Goal: Task Accomplishment & Management: Complete application form

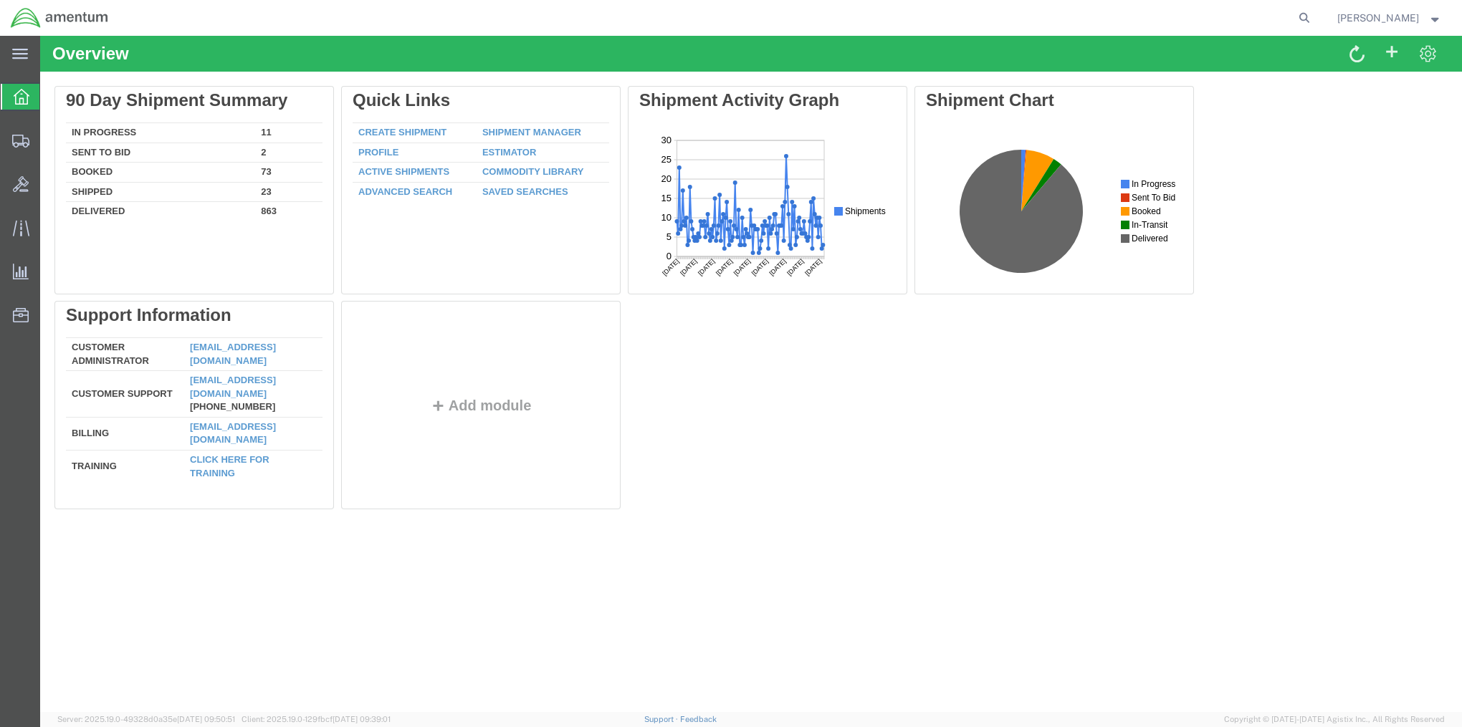
click at [1075, 626] on div "Overview Delete 90 Day Shipment Summary In Progress 11 Sent To Bid 2 Booked 73 …" at bounding box center [751, 374] width 1422 height 677
click at [0, 0] on span "Create Shipment" at bounding box center [0, 0] width 0 height 0
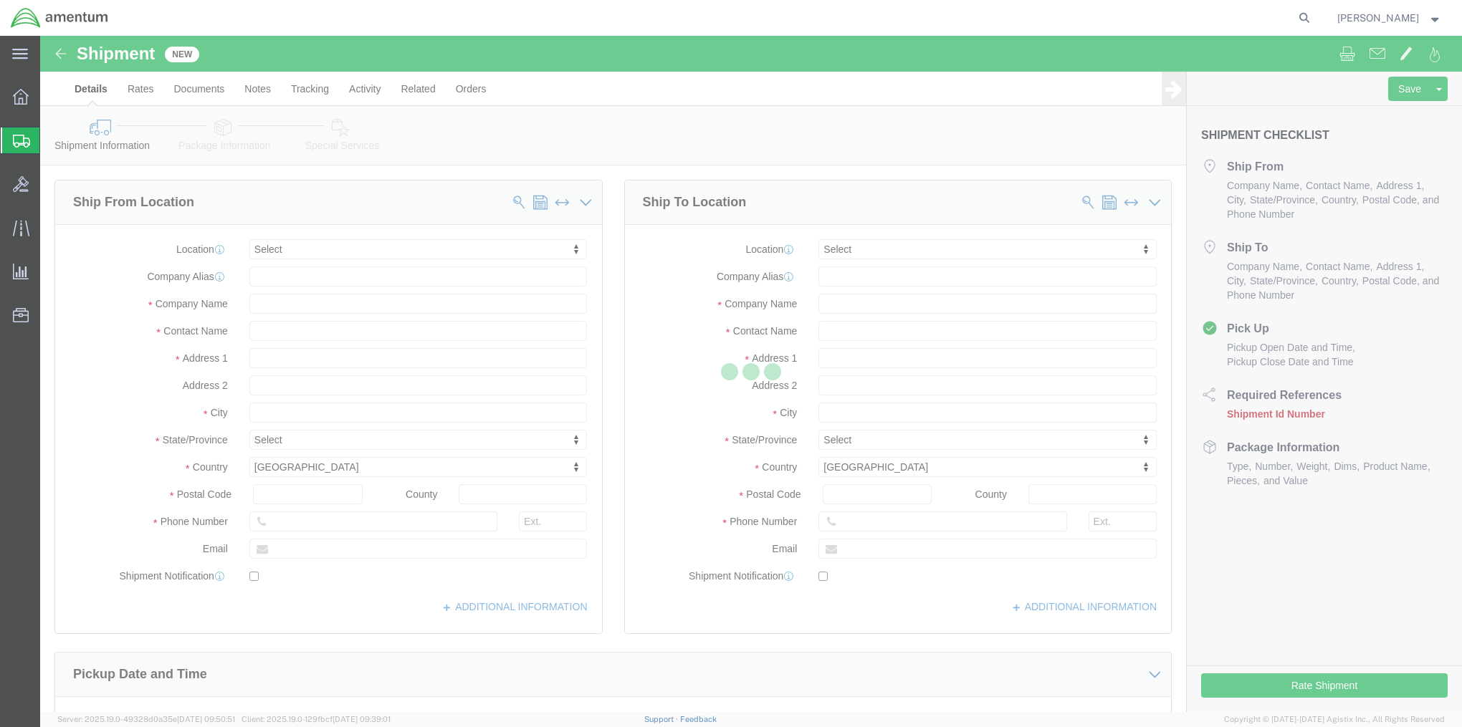
select select
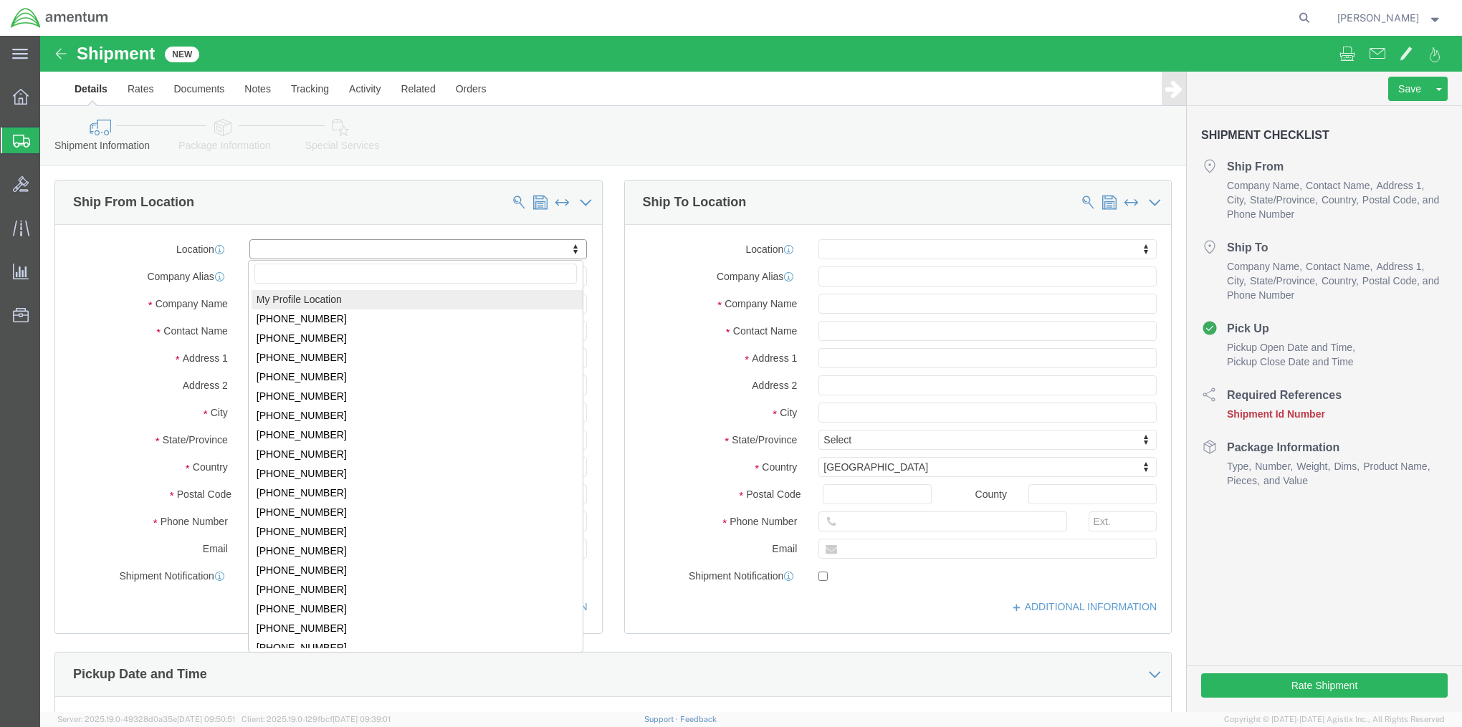
select select "MYPROFILE"
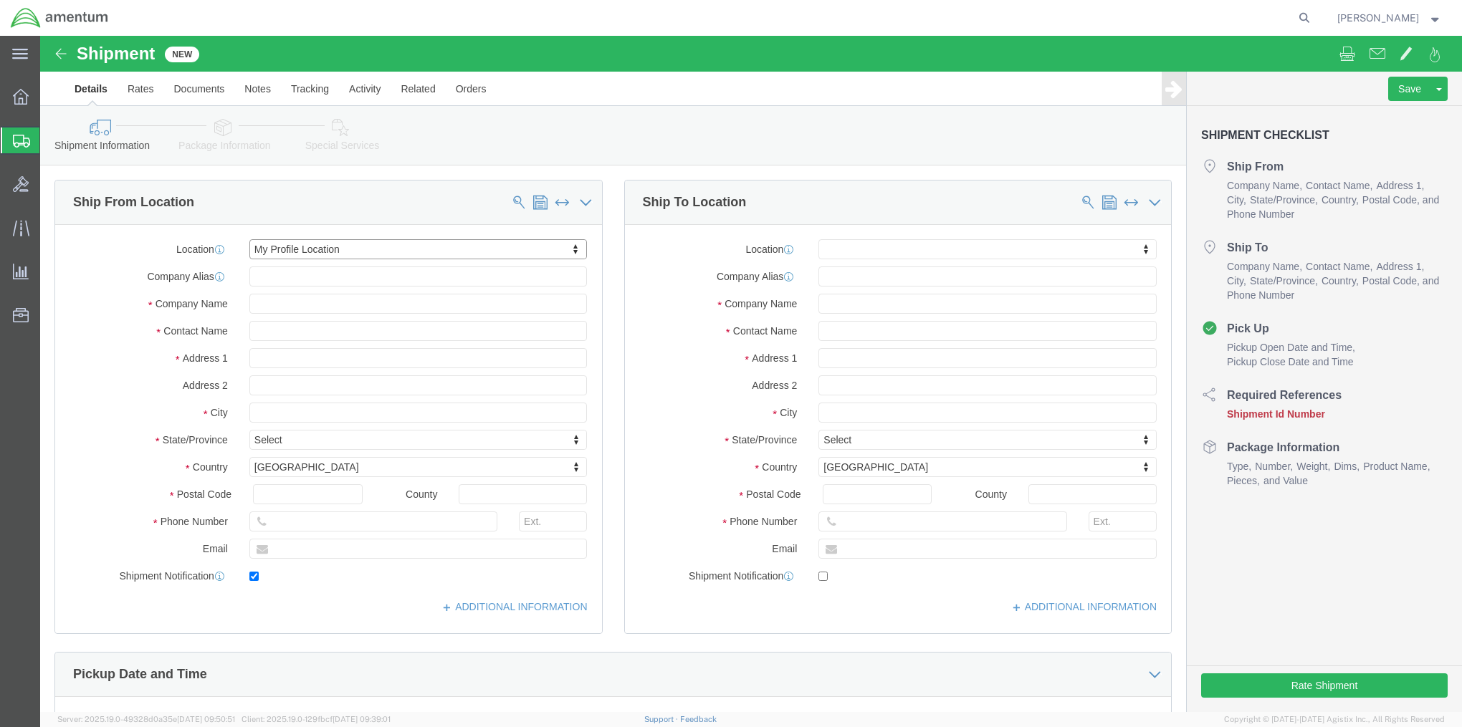
type input "[STREET_ADDRESS]"
type input "Bldg 3200, Gate B, C5ISR PIF"
type input "21005"
type input "[PHONE_NUMBER]"
type input "[PERSON_NAME][EMAIL_ADDRESS][PERSON_NAME][DOMAIN_NAME]"
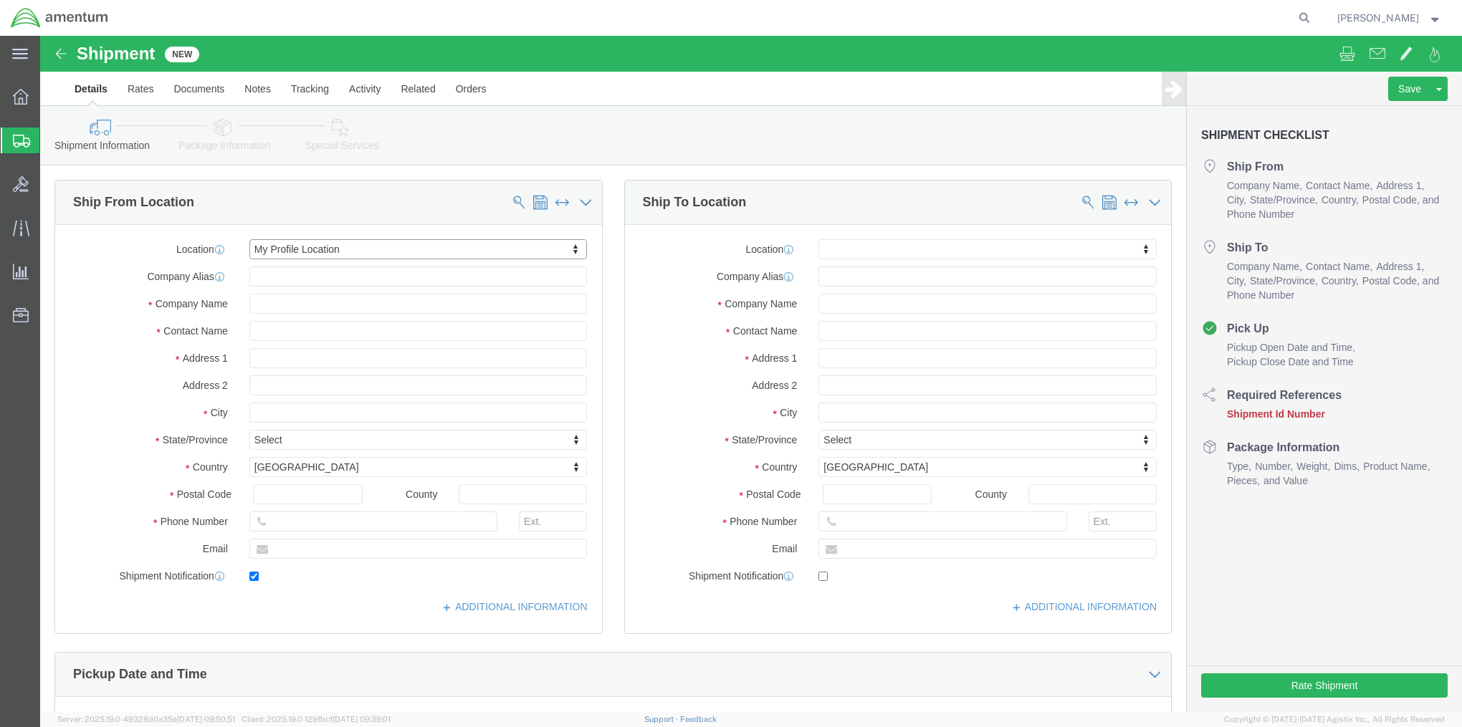
checkbox input "true"
type input "Amentum Services, Inc."
type input "[PERSON_NAME]"
type input "Aberdeen Proving Ground"
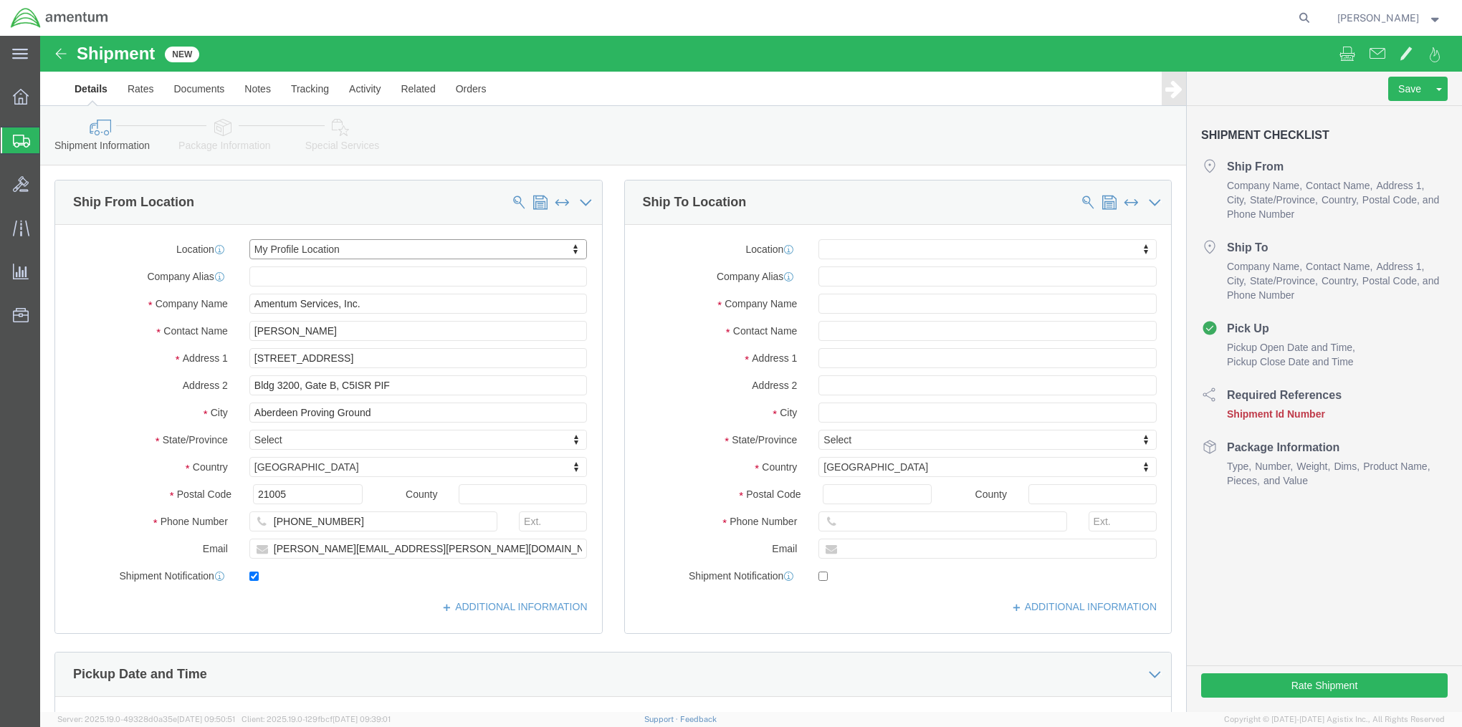
select select "MD"
click link "ADDITIONAL INFORMATION"
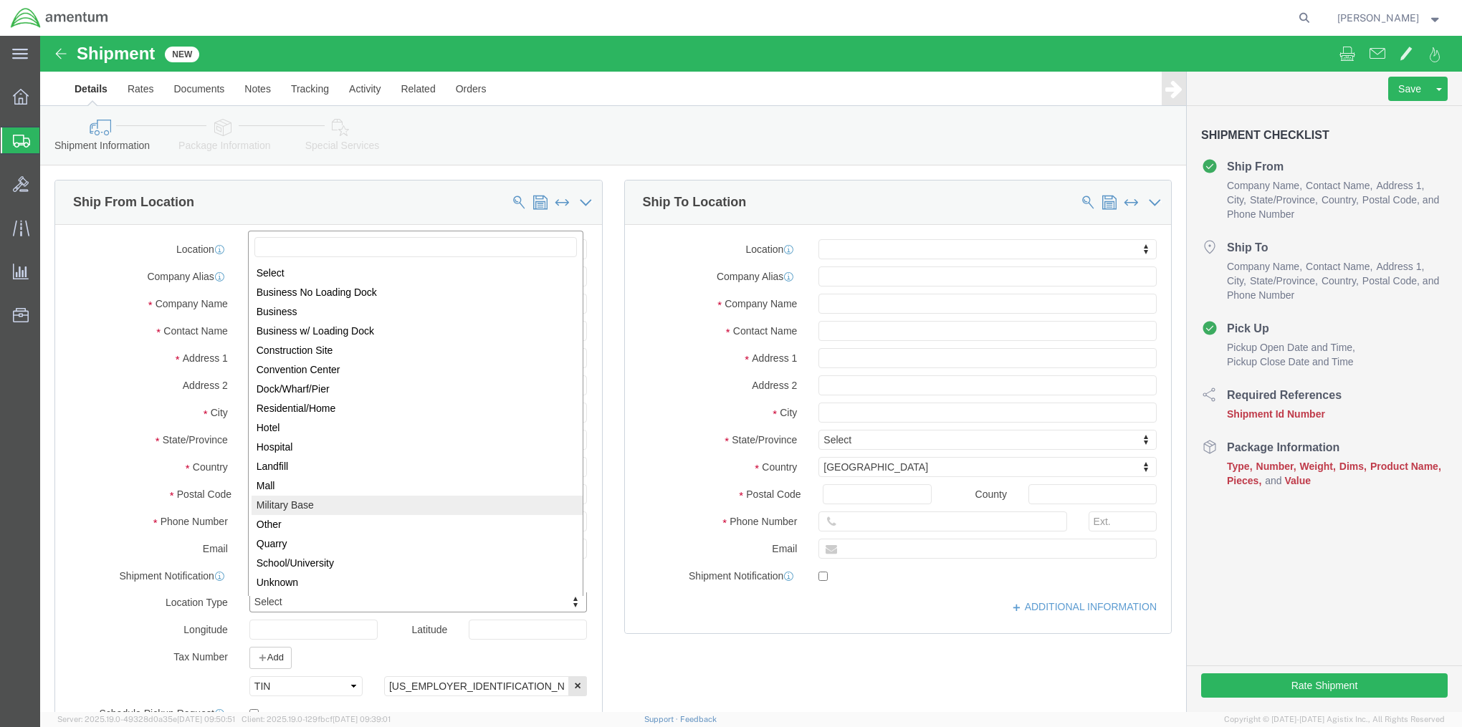
select select "MLTY"
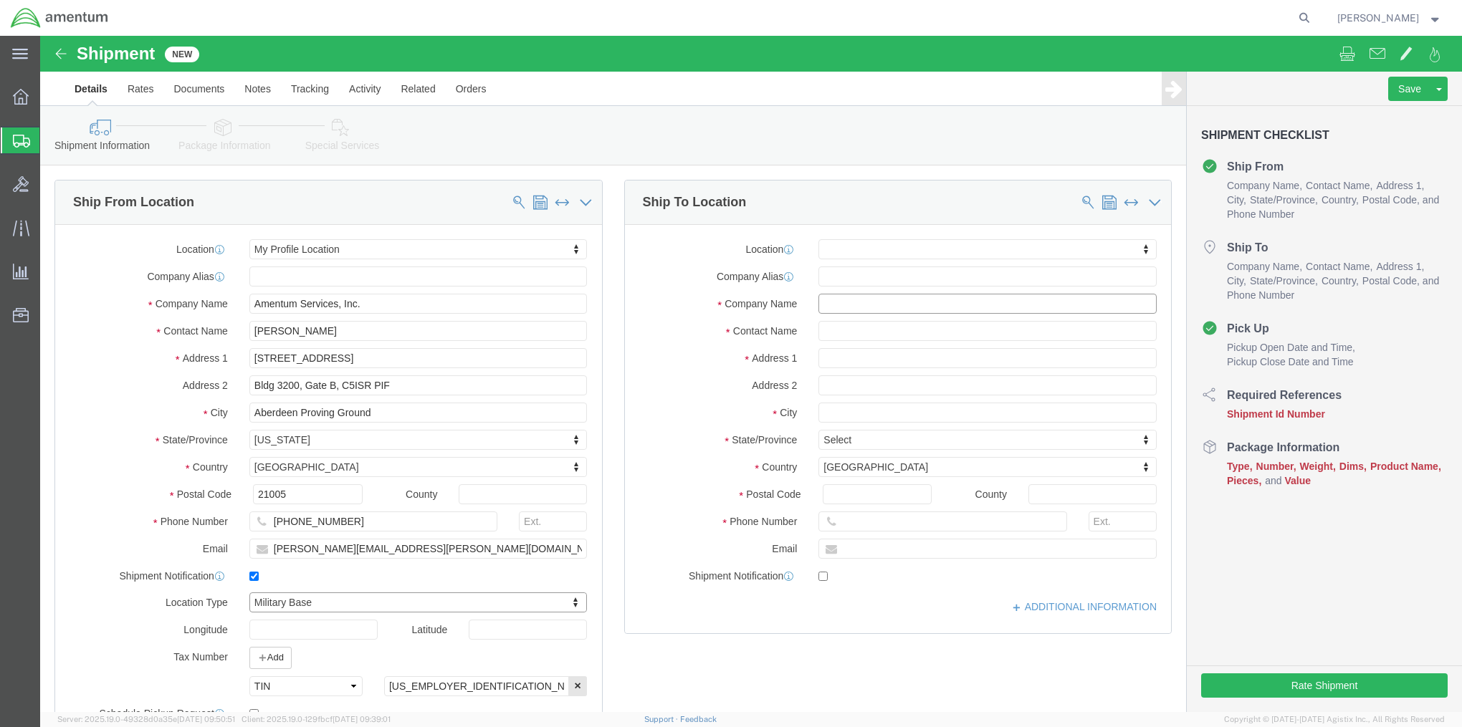
click input "text"
type input "[GEOGRAPHIC_DATA]"
type input "Hotel Guest: [PERSON_NAME]"
type input "[STREET_ADDRESS]"
select select
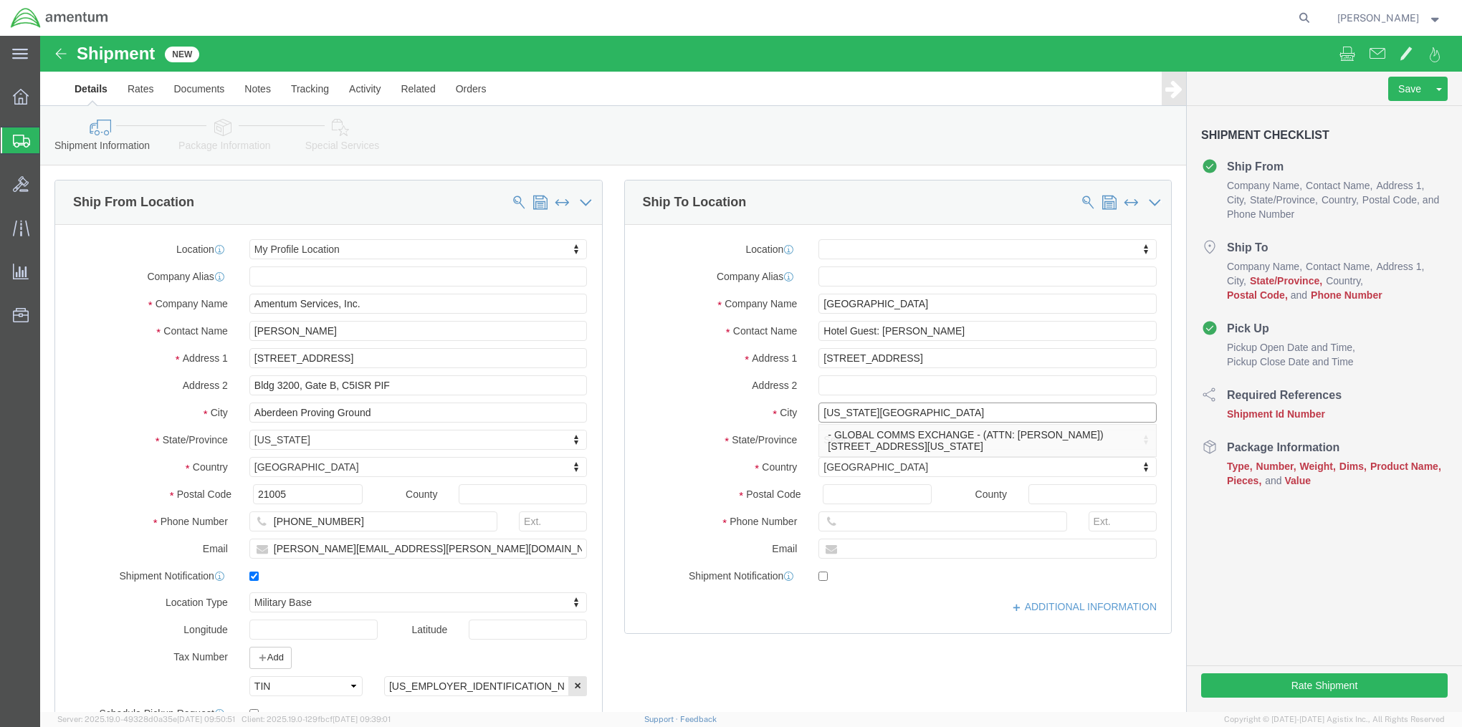
type input "[US_STATE][GEOGRAPHIC_DATA]"
select select
type input "c"
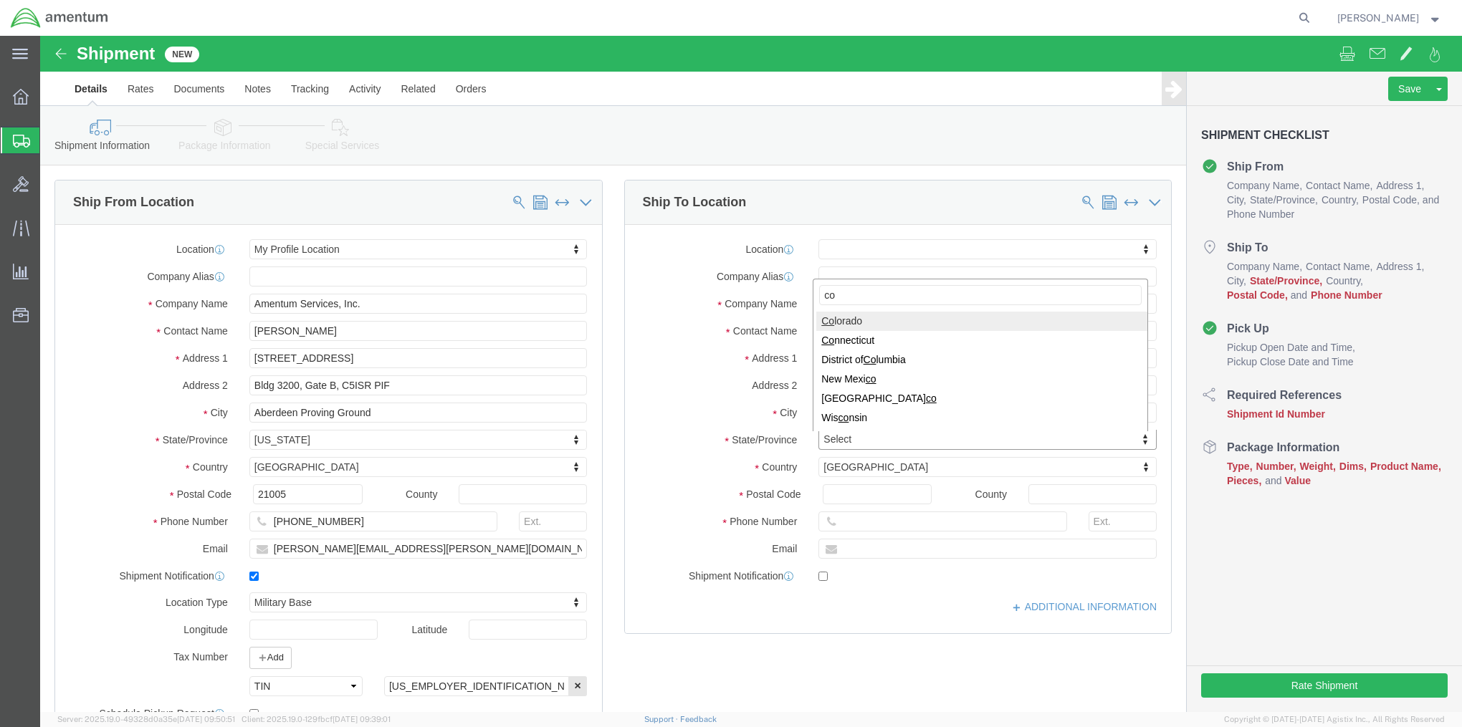
type input "col"
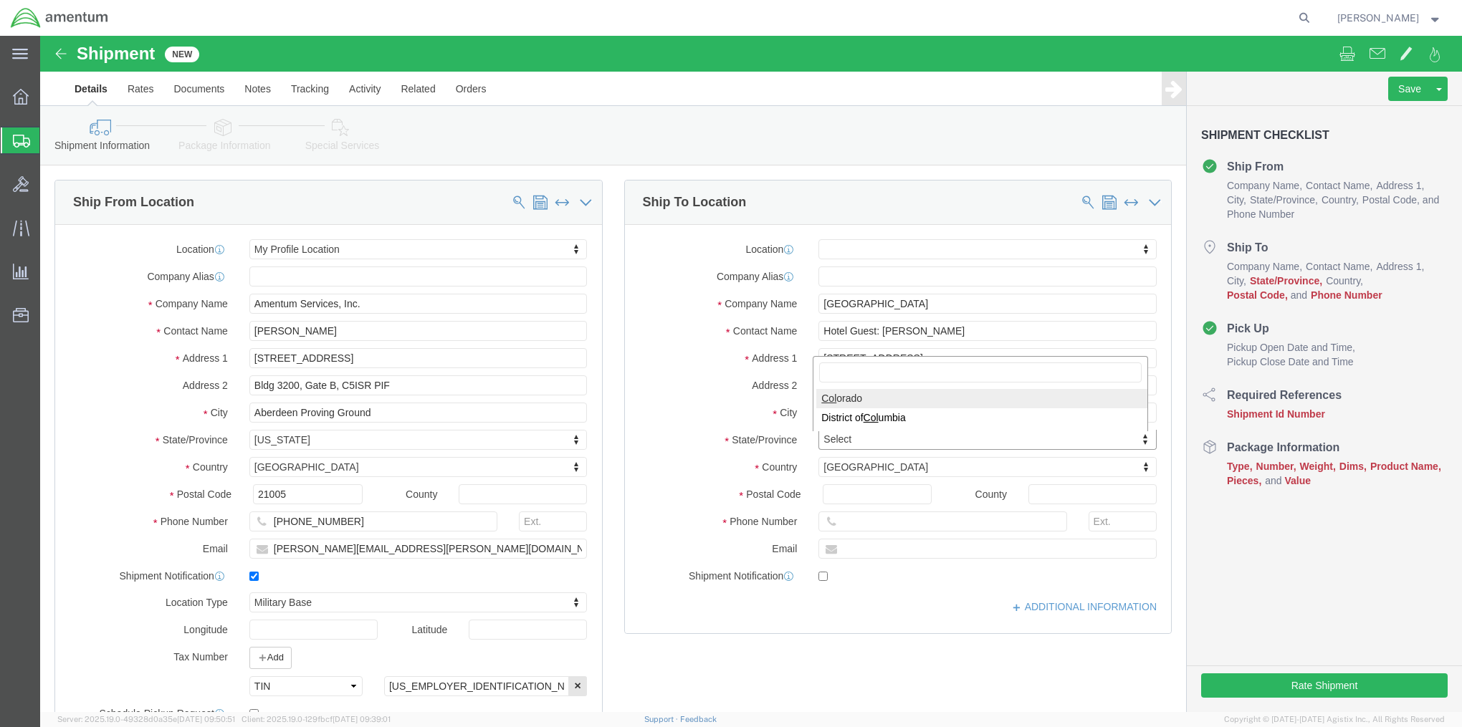
select select
select select "CO"
type input "80903"
select select
type input "7196321000"
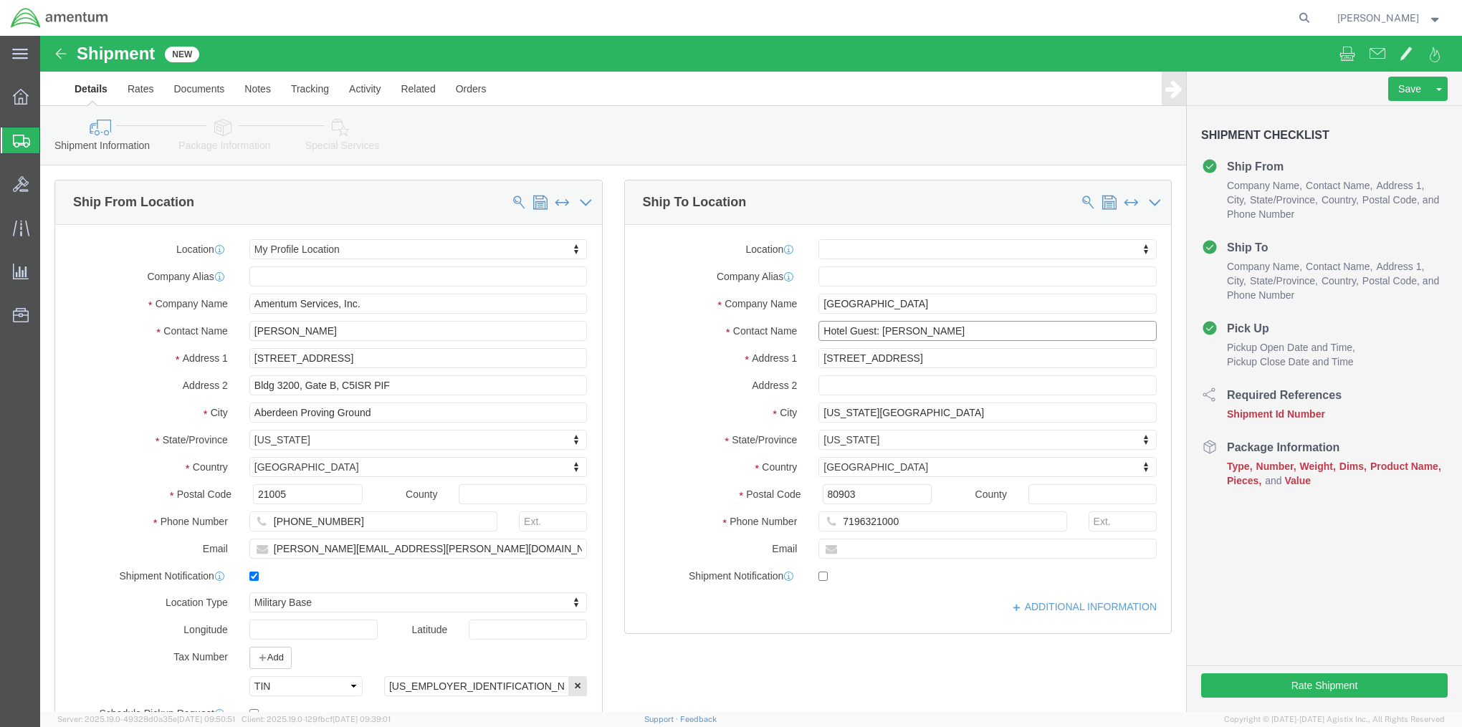
click input "Hotel Guest: [PERSON_NAME]"
type input "Hotel Guest: [PERSON_NAME](570.903.7735)"
click link "ADDITIONAL INFORMATION"
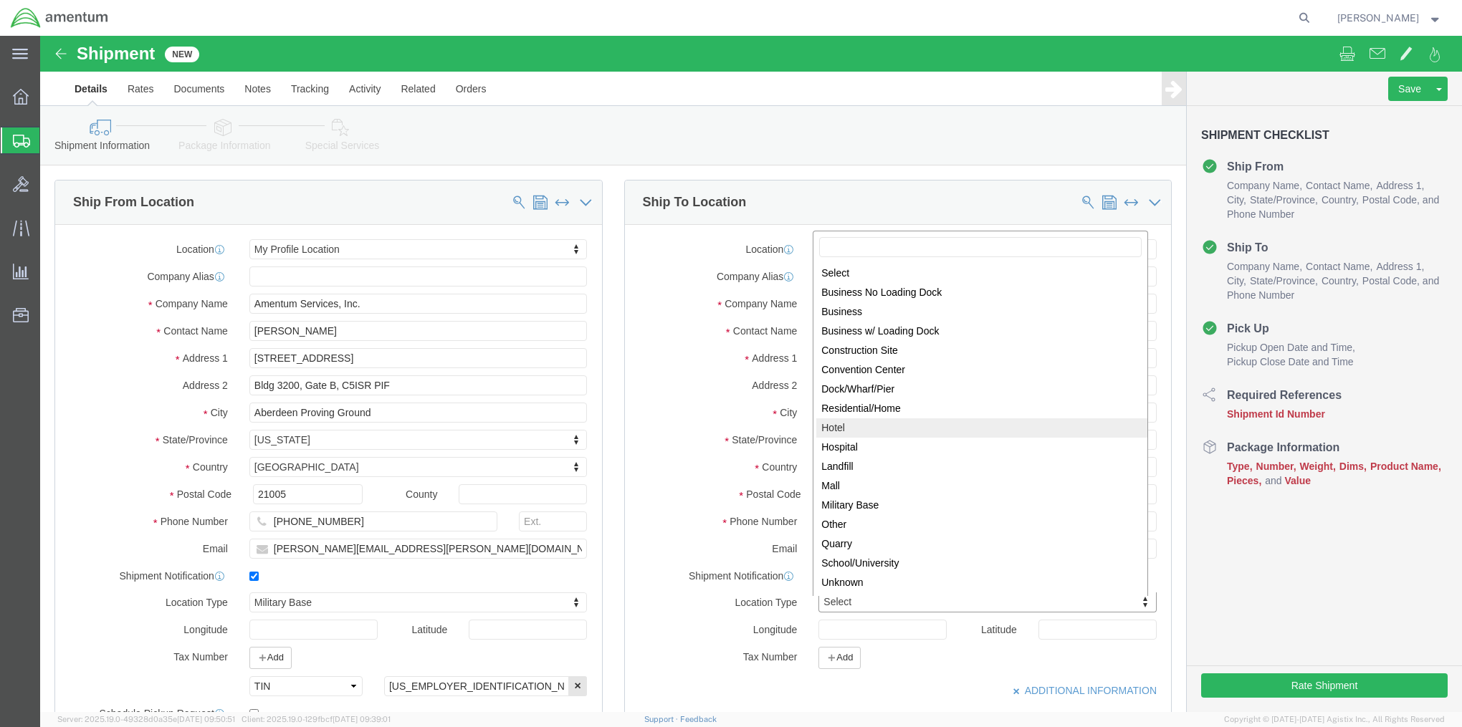
select select "HOTL"
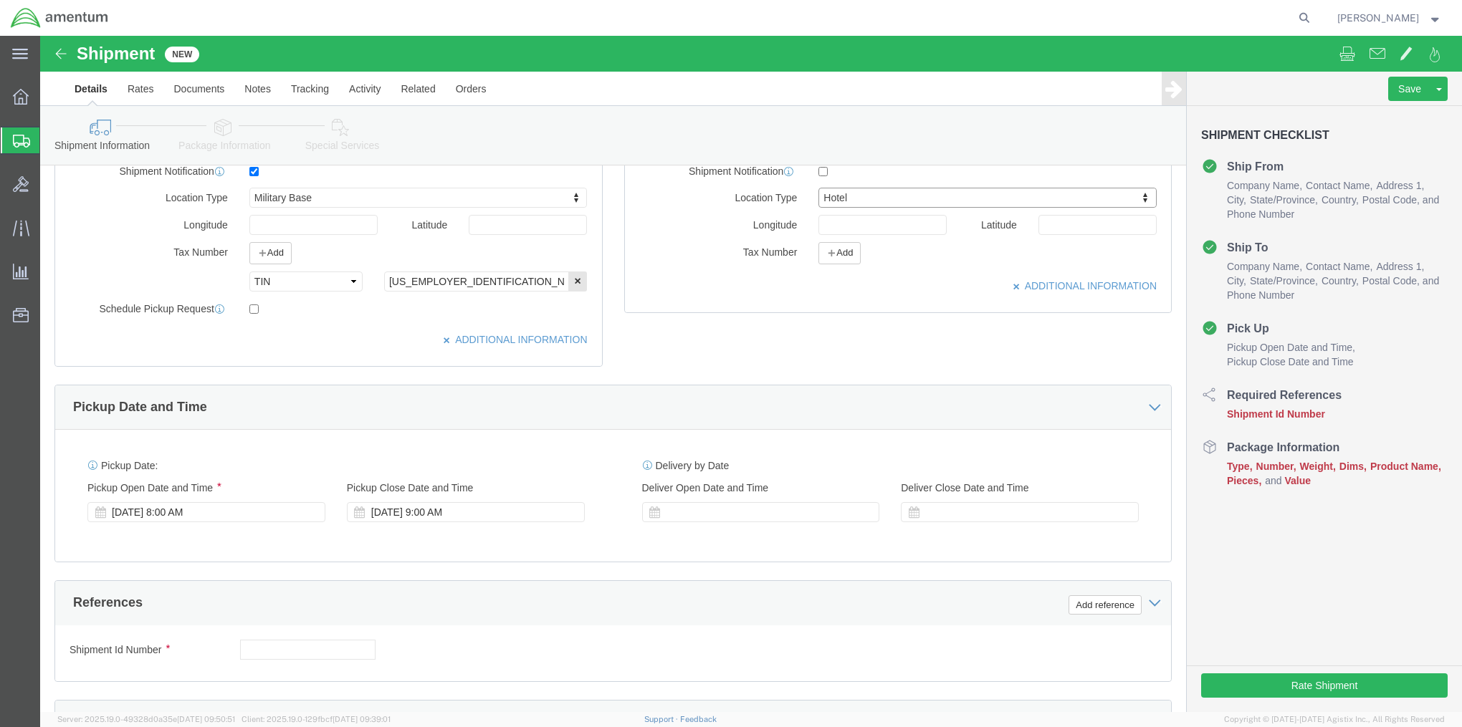
scroll to position [430, 0]
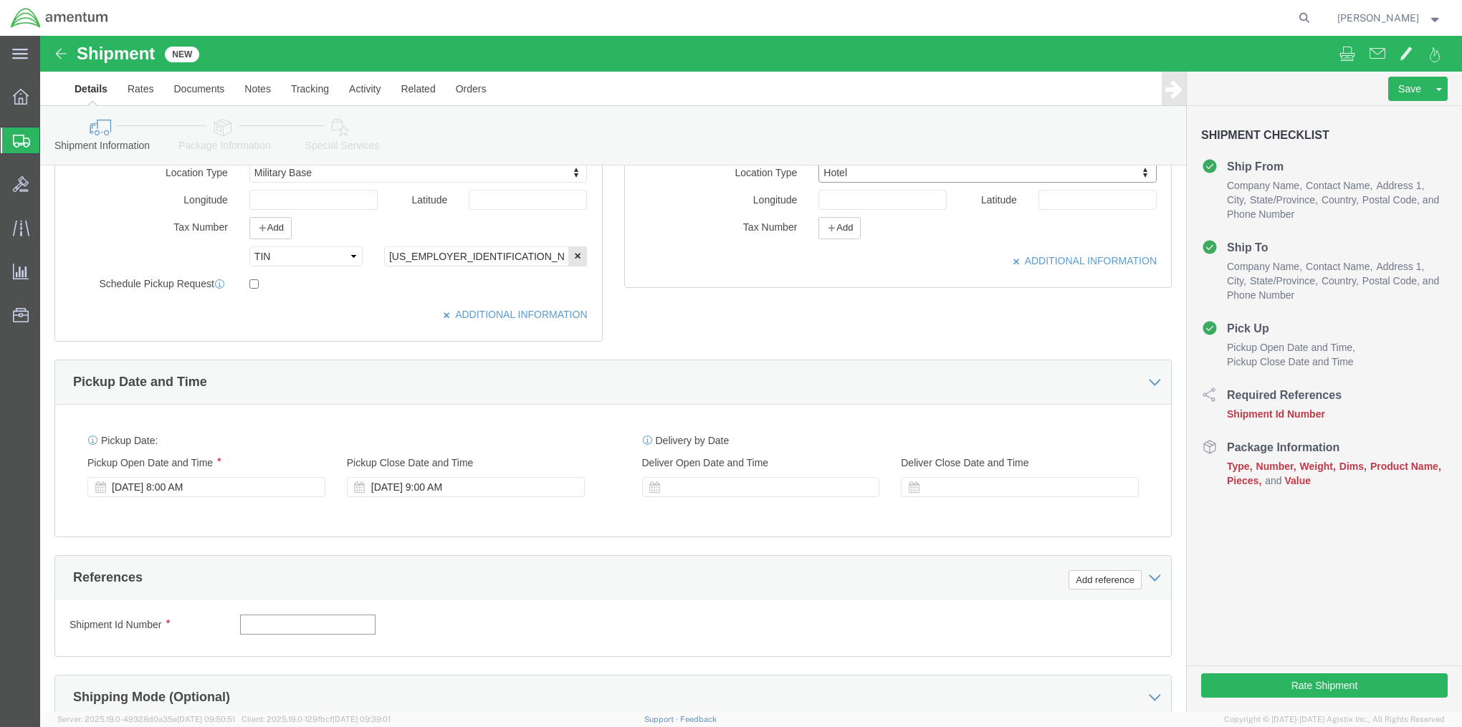
click input "text"
click div "[DATE] 9:00 AM"
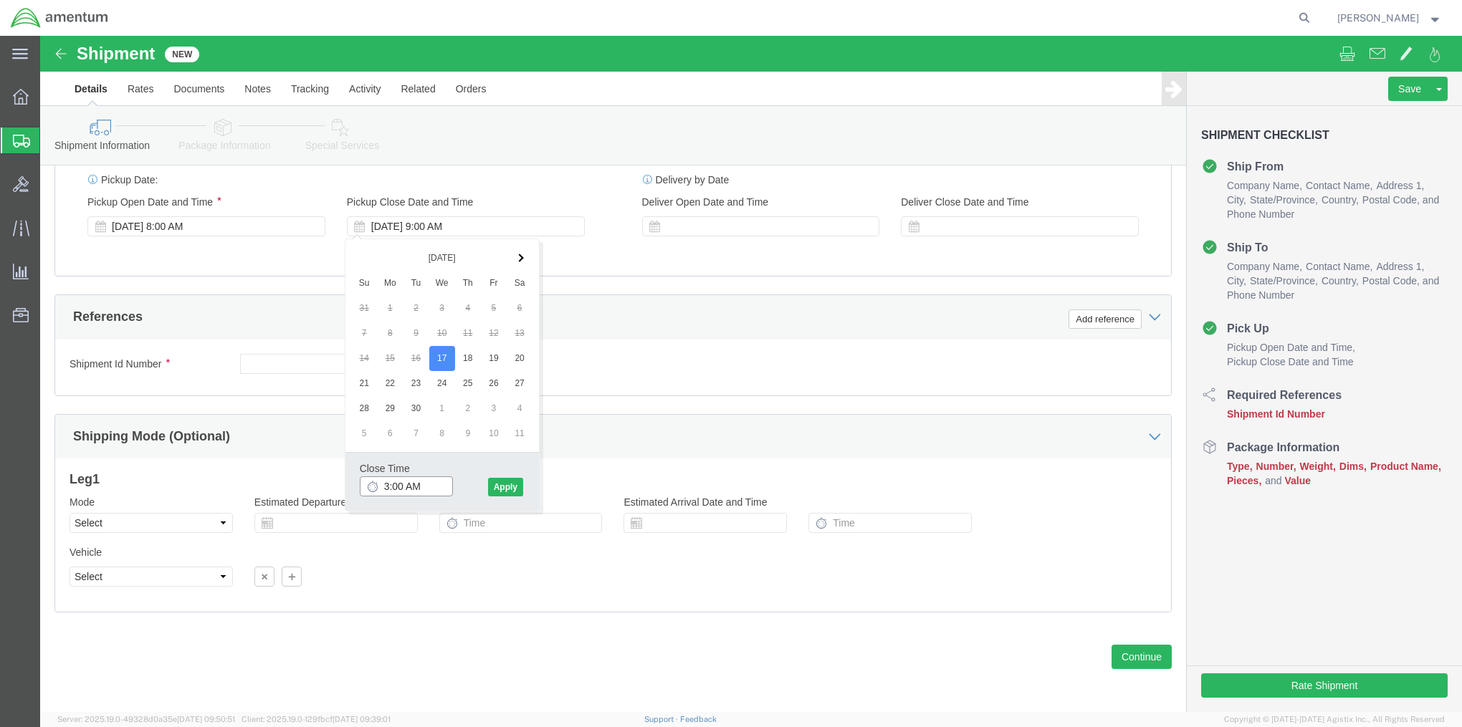
drag, startPoint x: 363, startPoint y: 446, endPoint x: 386, endPoint y: 449, distance: 23.0
click input "3:00 AM"
type input "3:00 PM"
click button "Apply"
click div "[DATE] 8:00 AM"
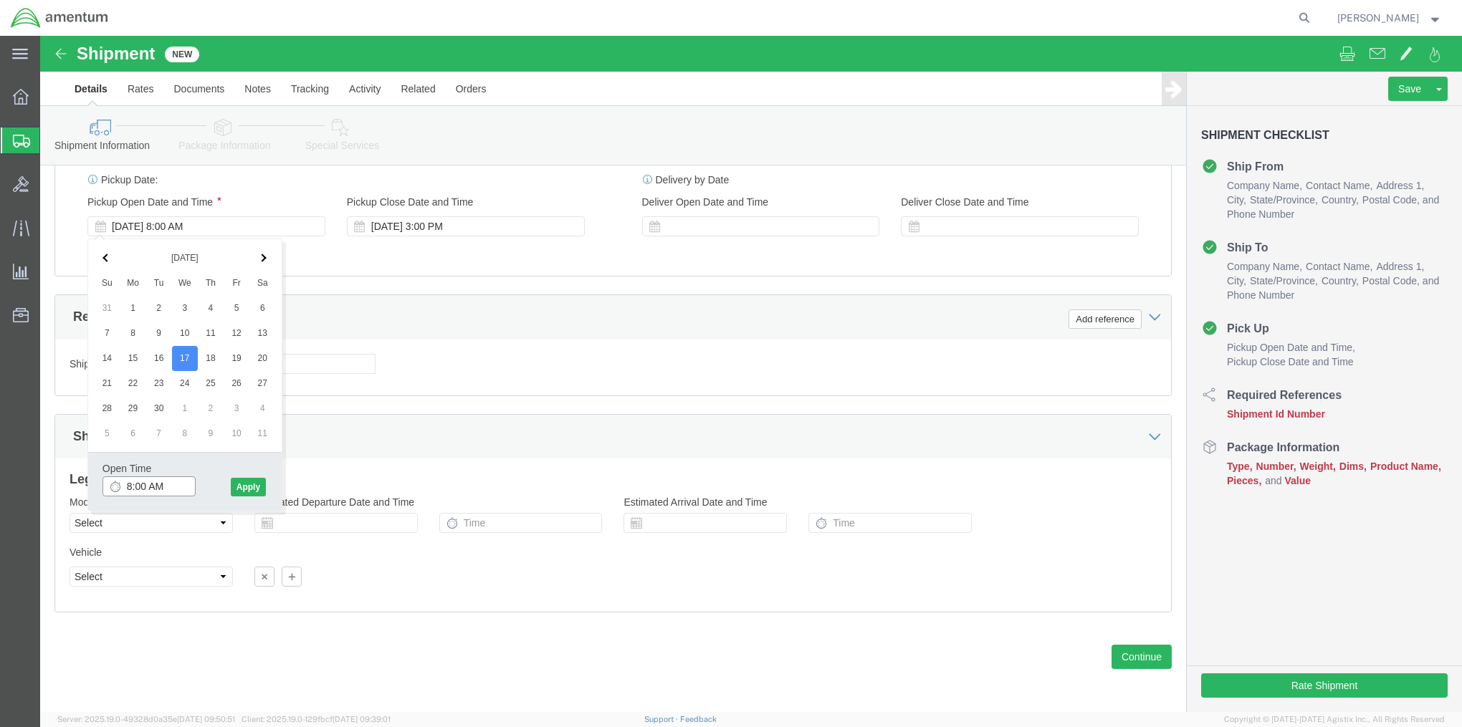
click input "8:00 AM"
type input "8:30 AM"
click button "Apply"
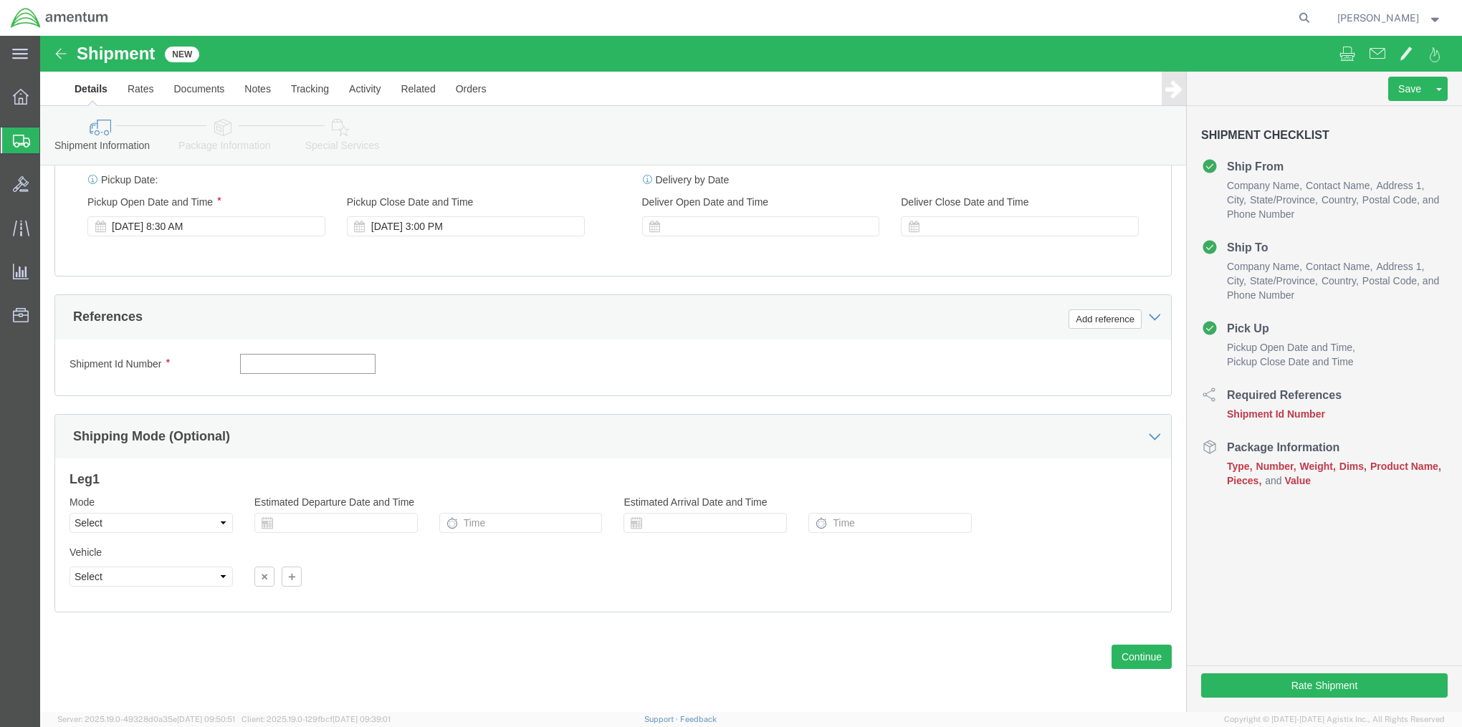
click input "text"
type input "2575.01.02.C.2002.4STP"
click button "Continue"
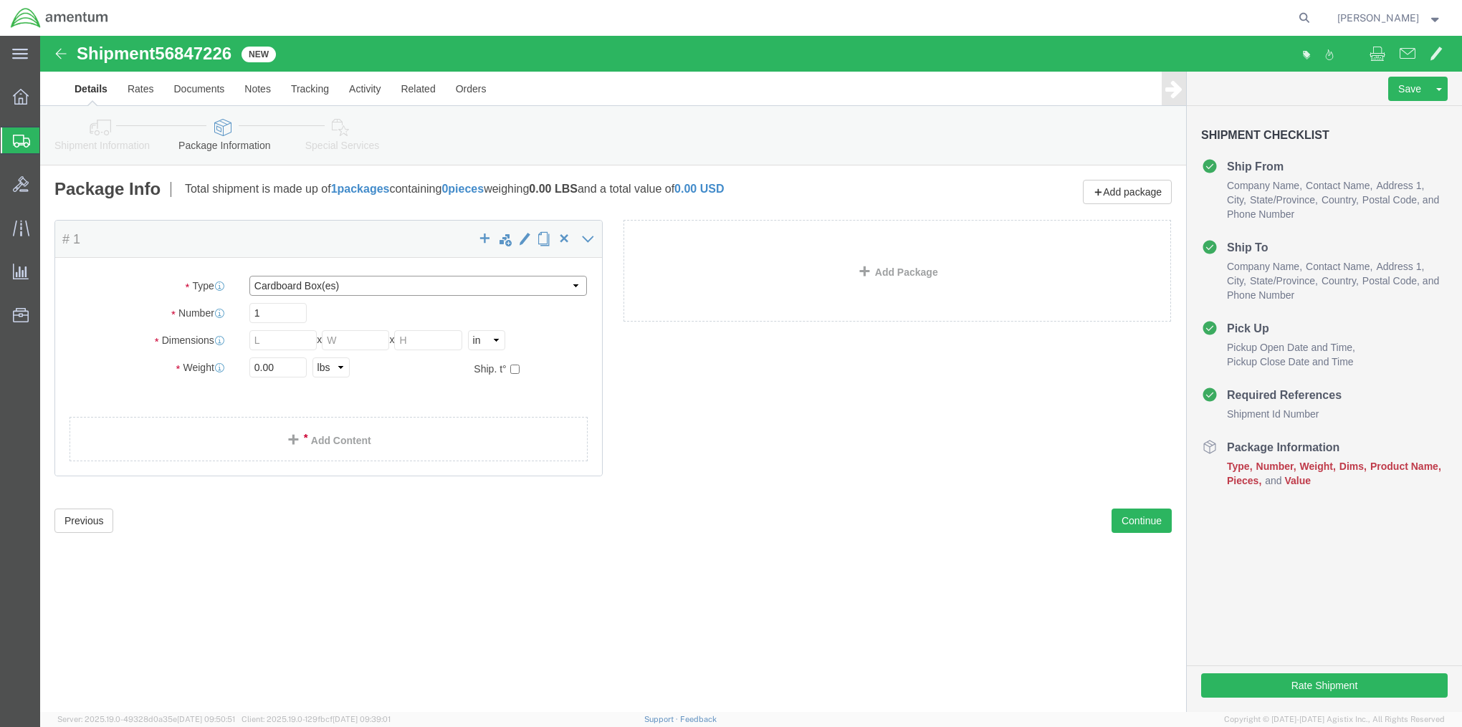
click select "Select BCK Boxes Bale(s) Basket(s) Bolt(s) Bottle(s) Buckets Bulk Bundle(s) Can…"
select select "CASE"
click select "Select BCK Boxes Bale(s) Basket(s) Bolt(s) Bottle(s) Buckets Bulk Bundle(s) Can…"
click input "text"
type input "25"
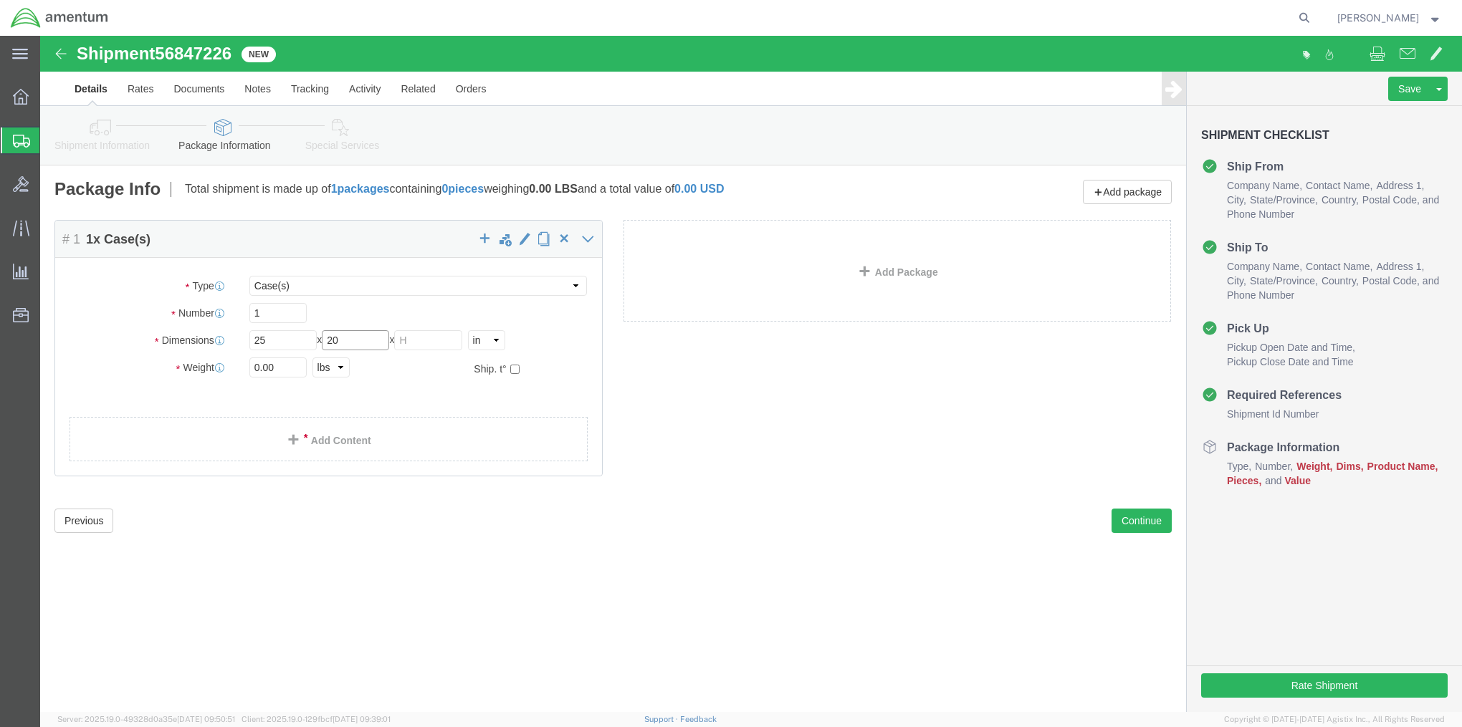
type input "20"
type input "15"
type input "96"
click link "Add Content"
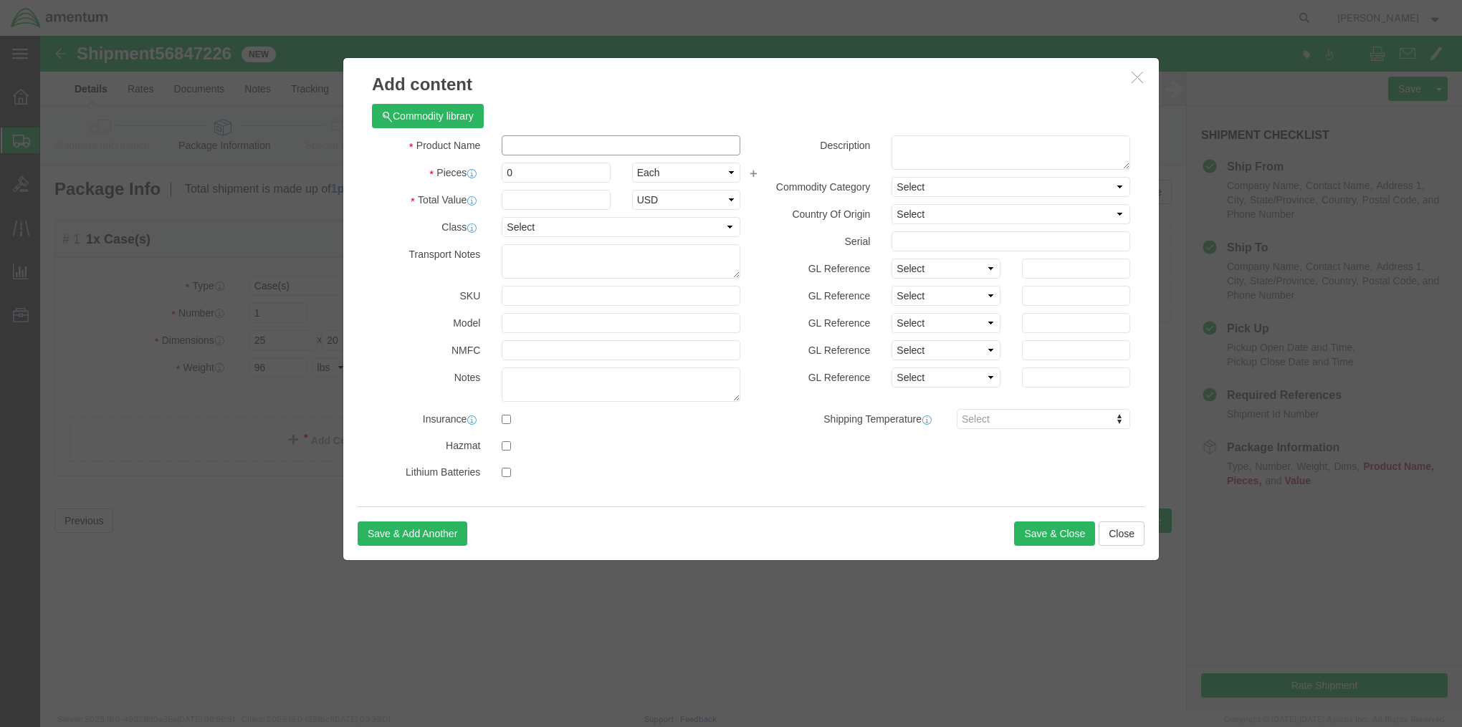
click input "text"
type input "Tools & Shoes"
type input "25"
type input "5000"
click button "Save & Close"
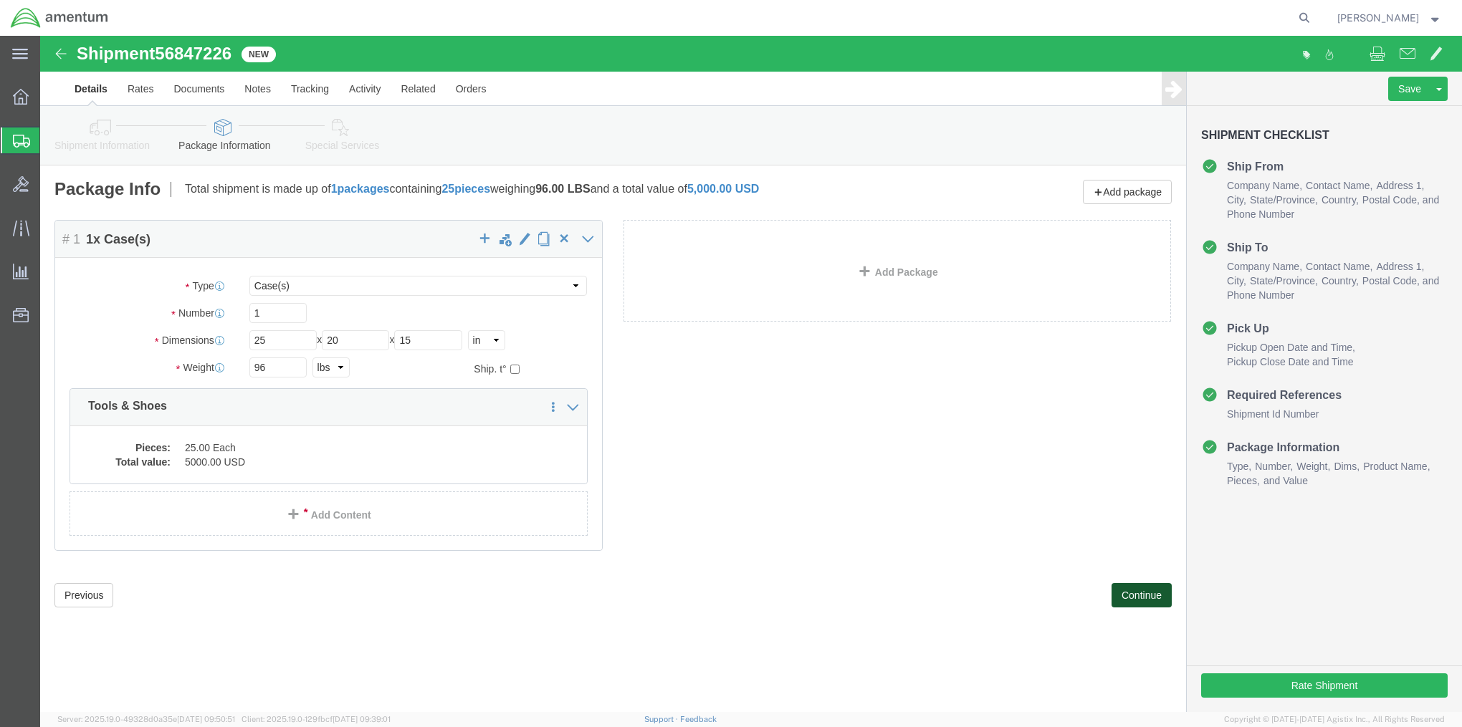
click button "Continue"
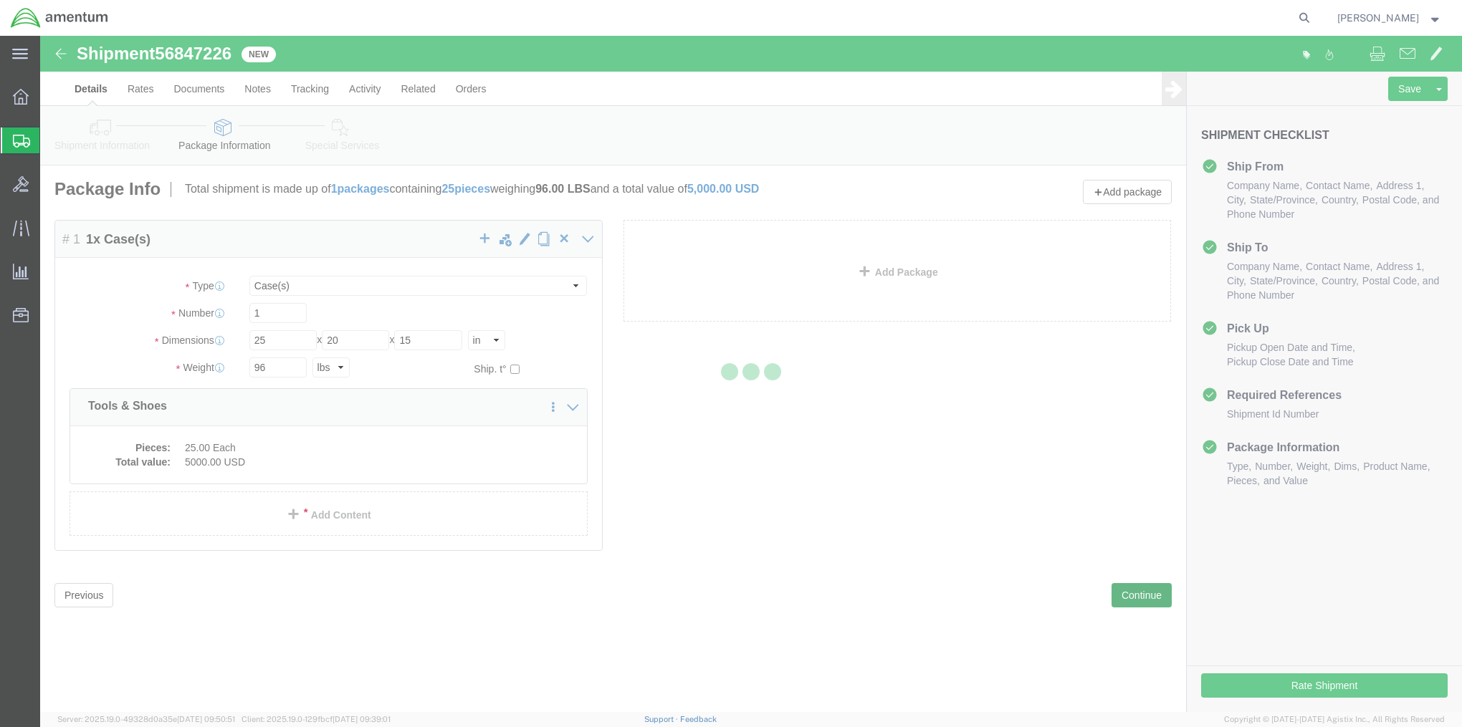
select select
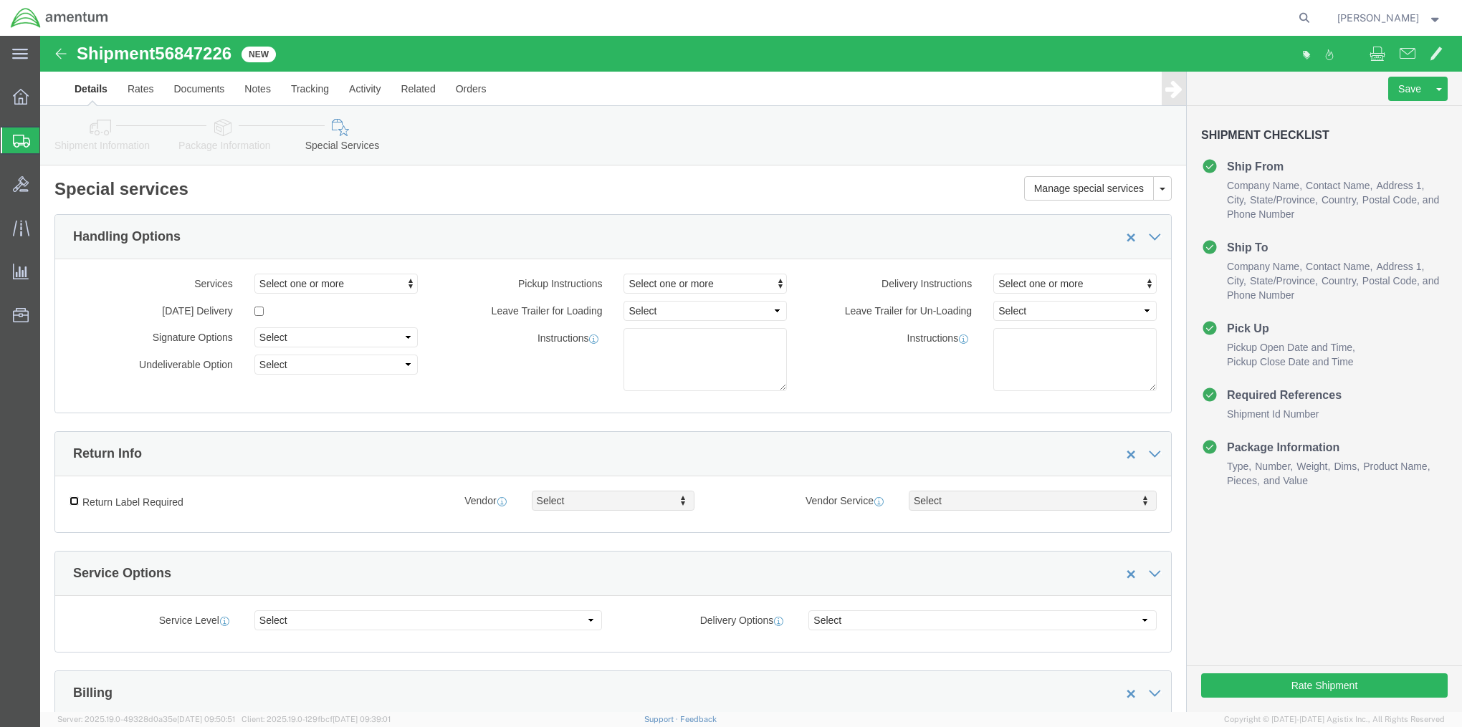
click input "Return Label Required"
checkbox input "true"
select select "5"
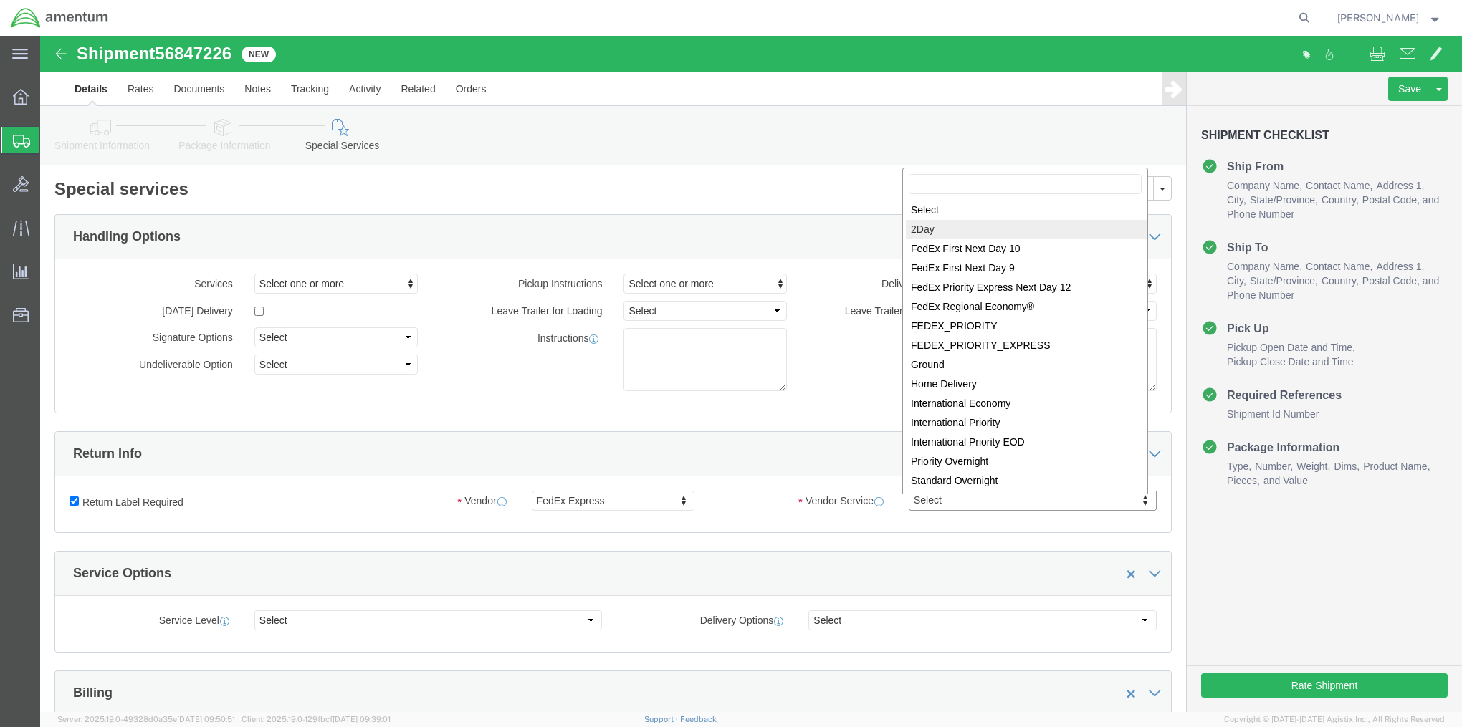
select select "7"
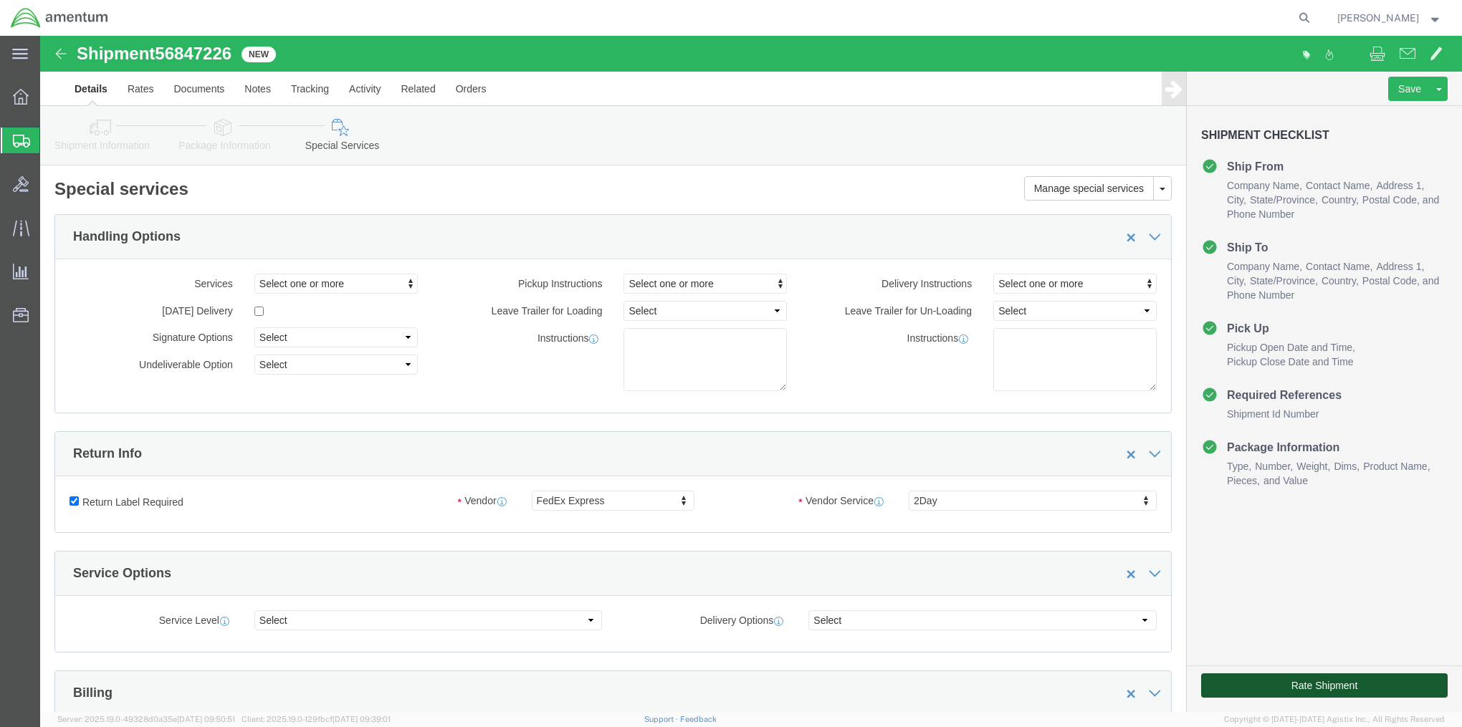
click button "Rate Shipment"
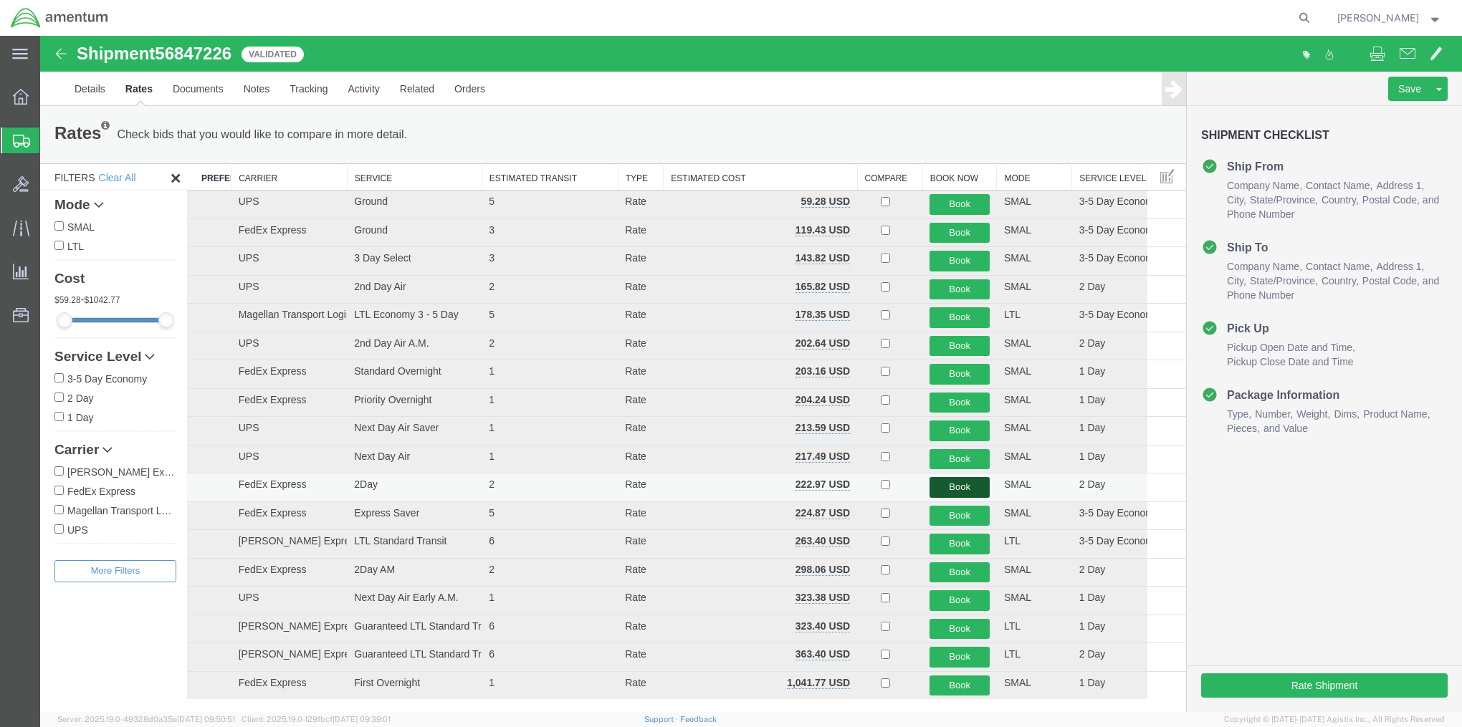
click at [955, 482] on button "Book" at bounding box center [959, 487] width 60 height 21
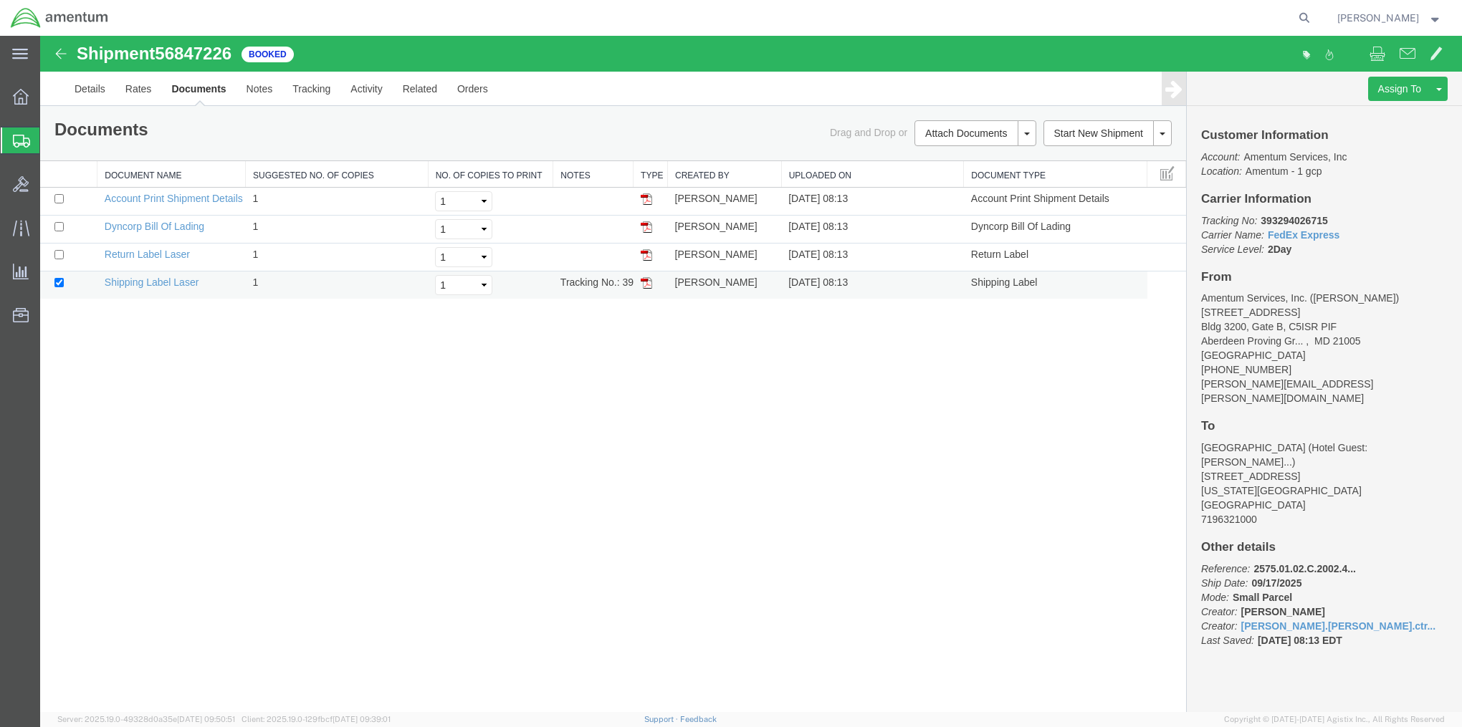
click at [645, 284] on img at bounding box center [646, 282] width 11 height 11
click at [648, 255] on img at bounding box center [646, 254] width 11 height 11
click at [644, 196] on img at bounding box center [646, 198] width 11 height 11
click at [51, 142] on span "Shipments" at bounding box center [44, 140] width 11 height 29
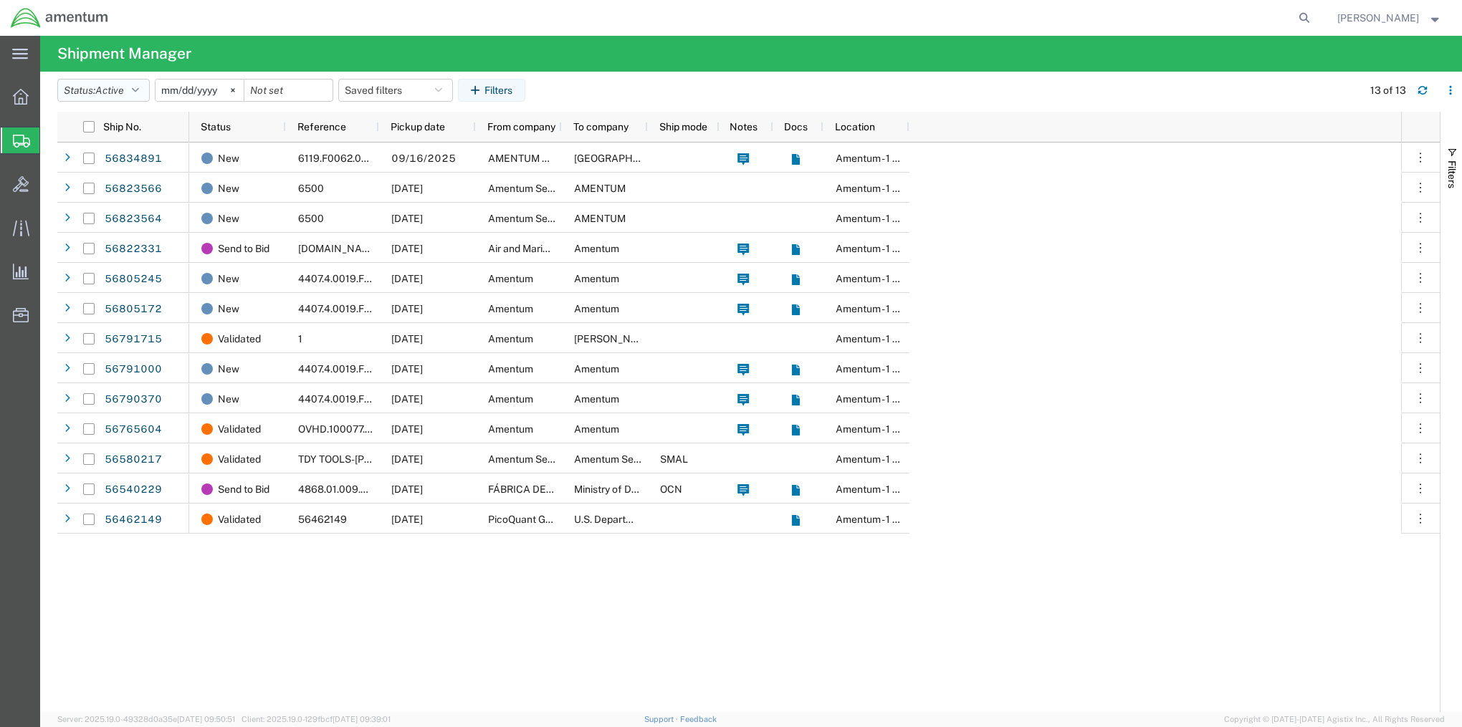
click at [138, 88] on icon "button" at bounding box center [135, 90] width 7 height 10
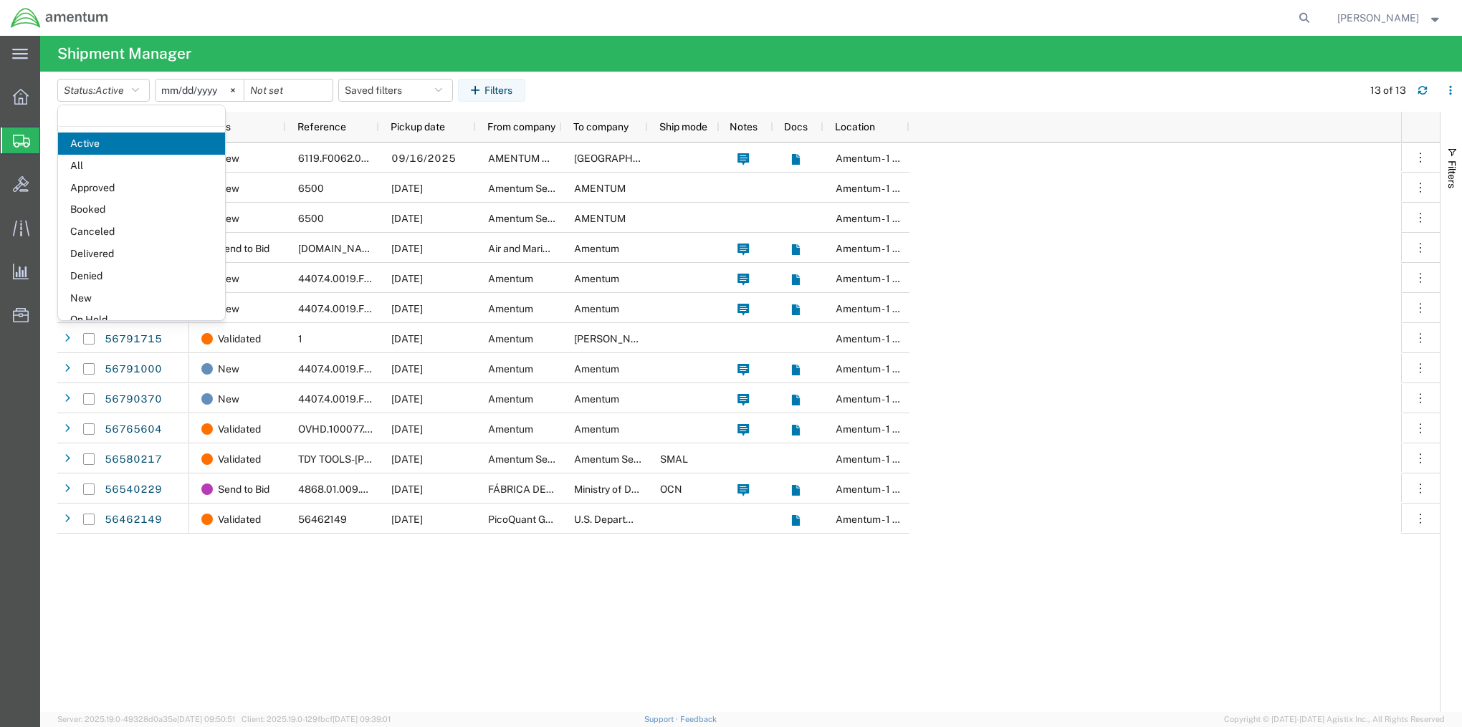
click at [109, 211] on span "Booked" at bounding box center [141, 210] width 167 height 22
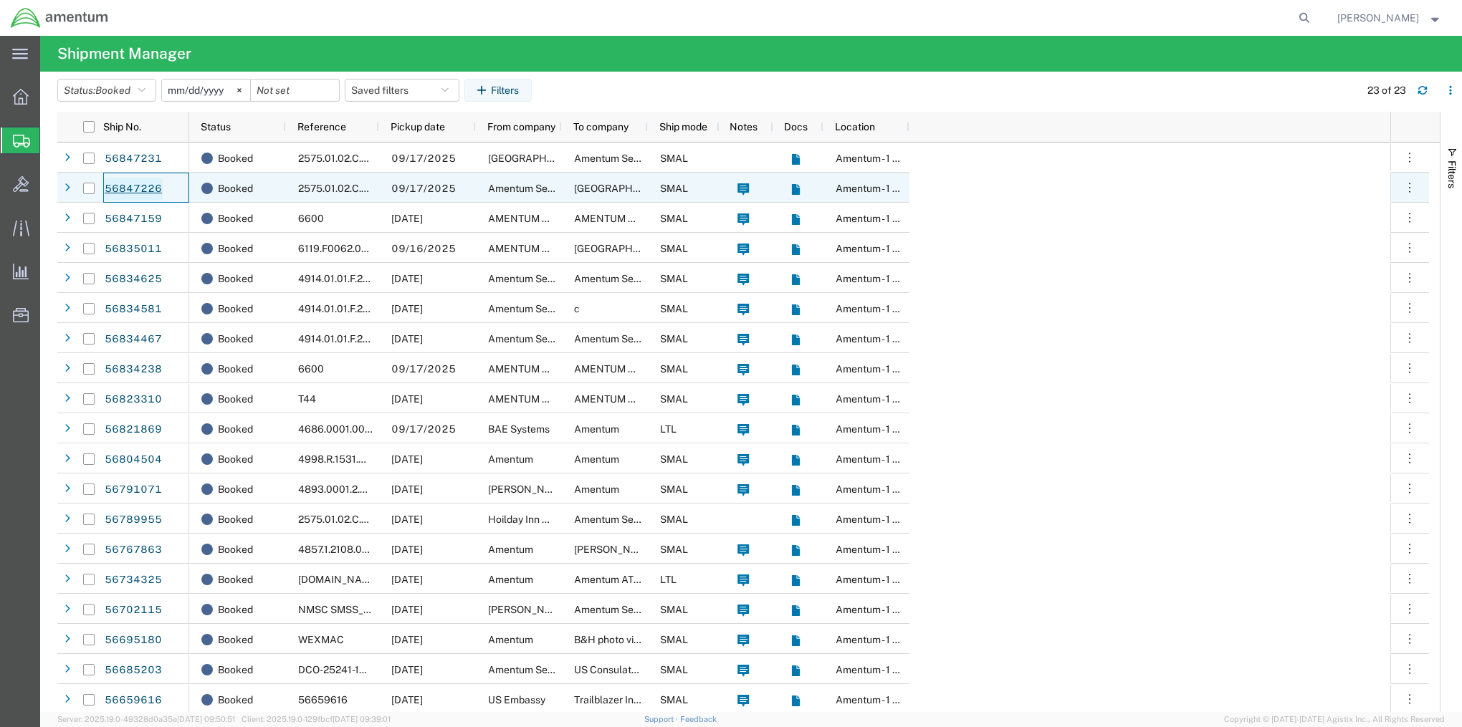
click at [120, 189] on link "56847226" at bounding box center [133, 189] width 59 height 23
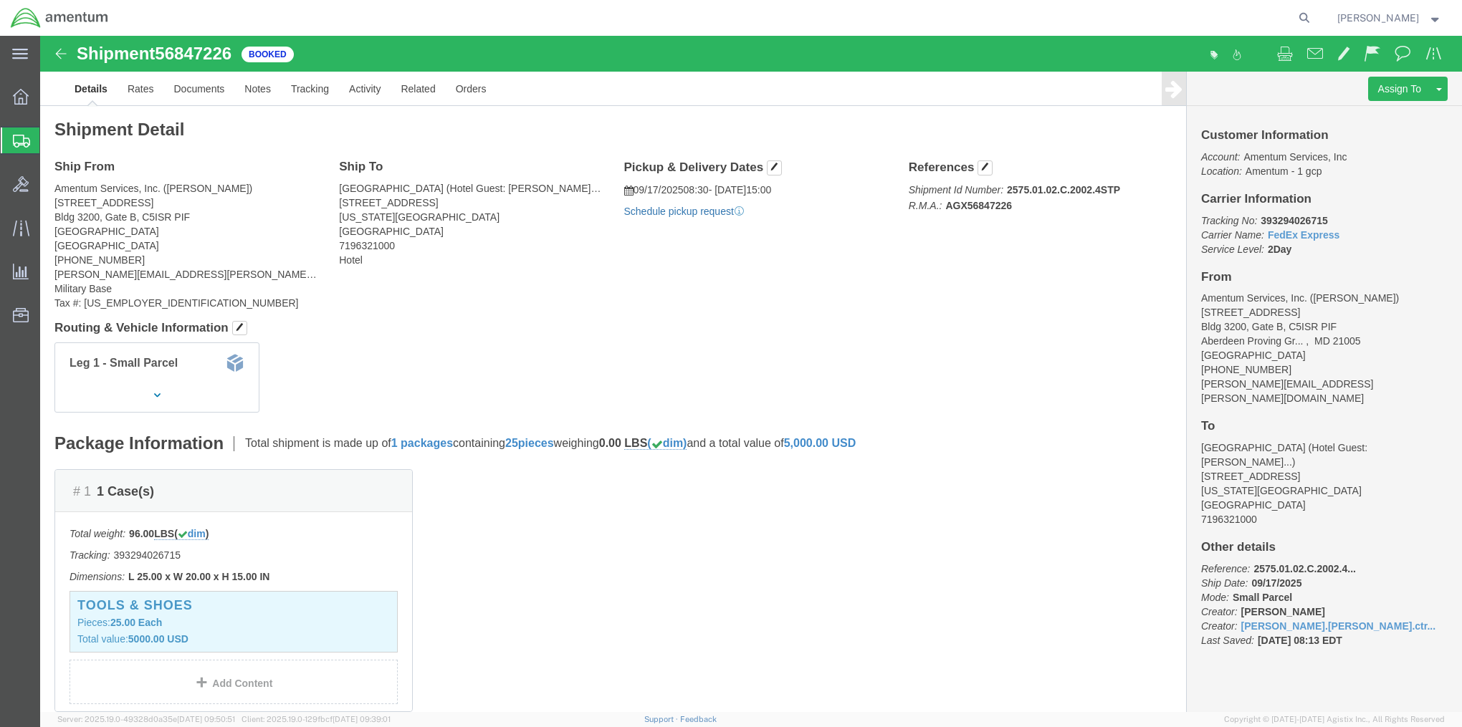
click link "Schedule pickup request"
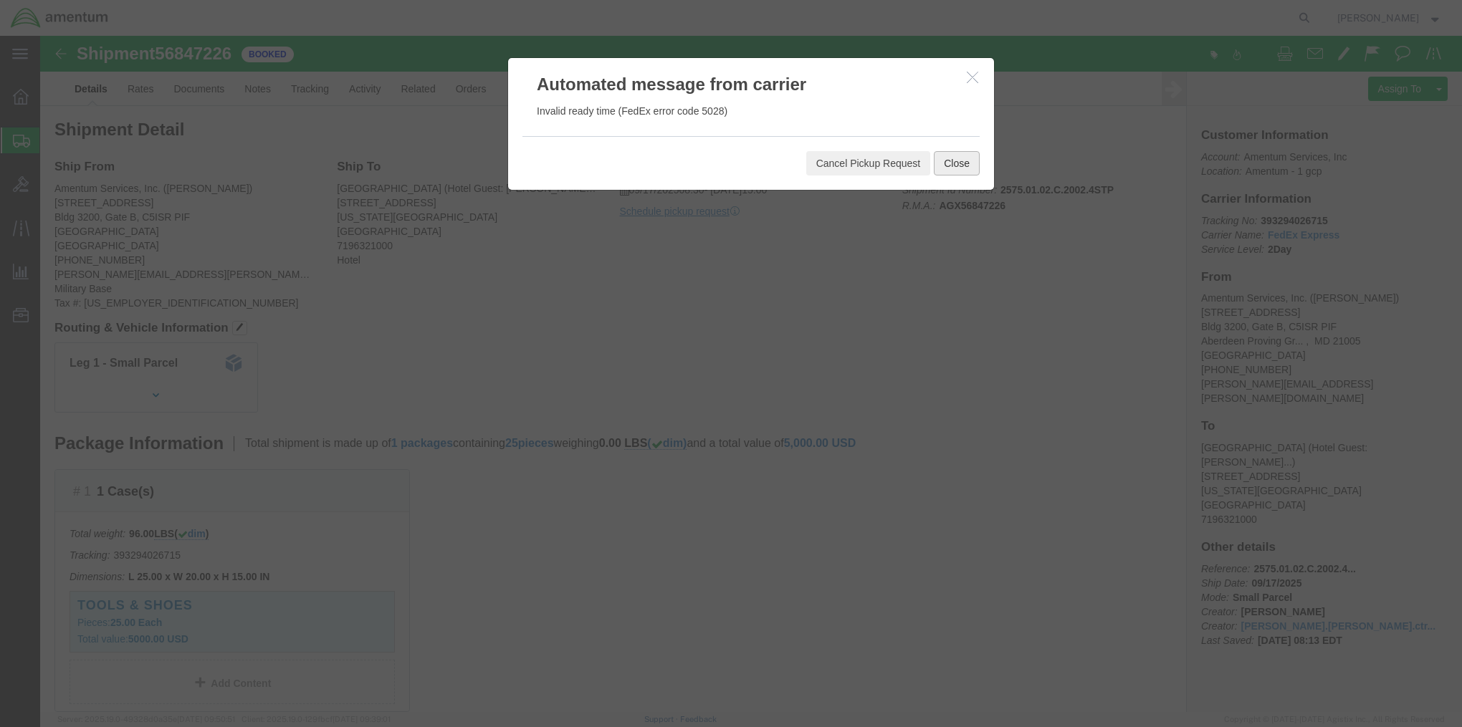
click button "Close"
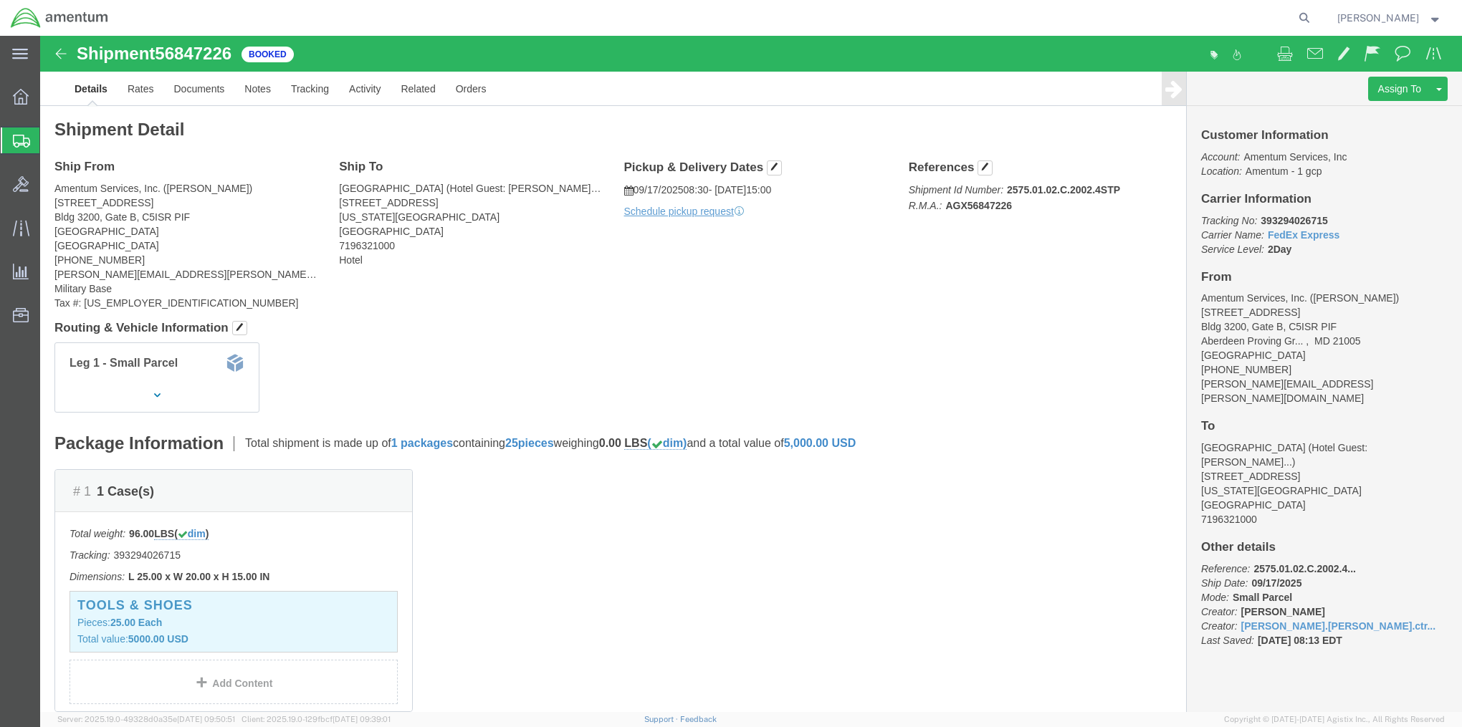
click icon
click span "08:30"
click span "button"
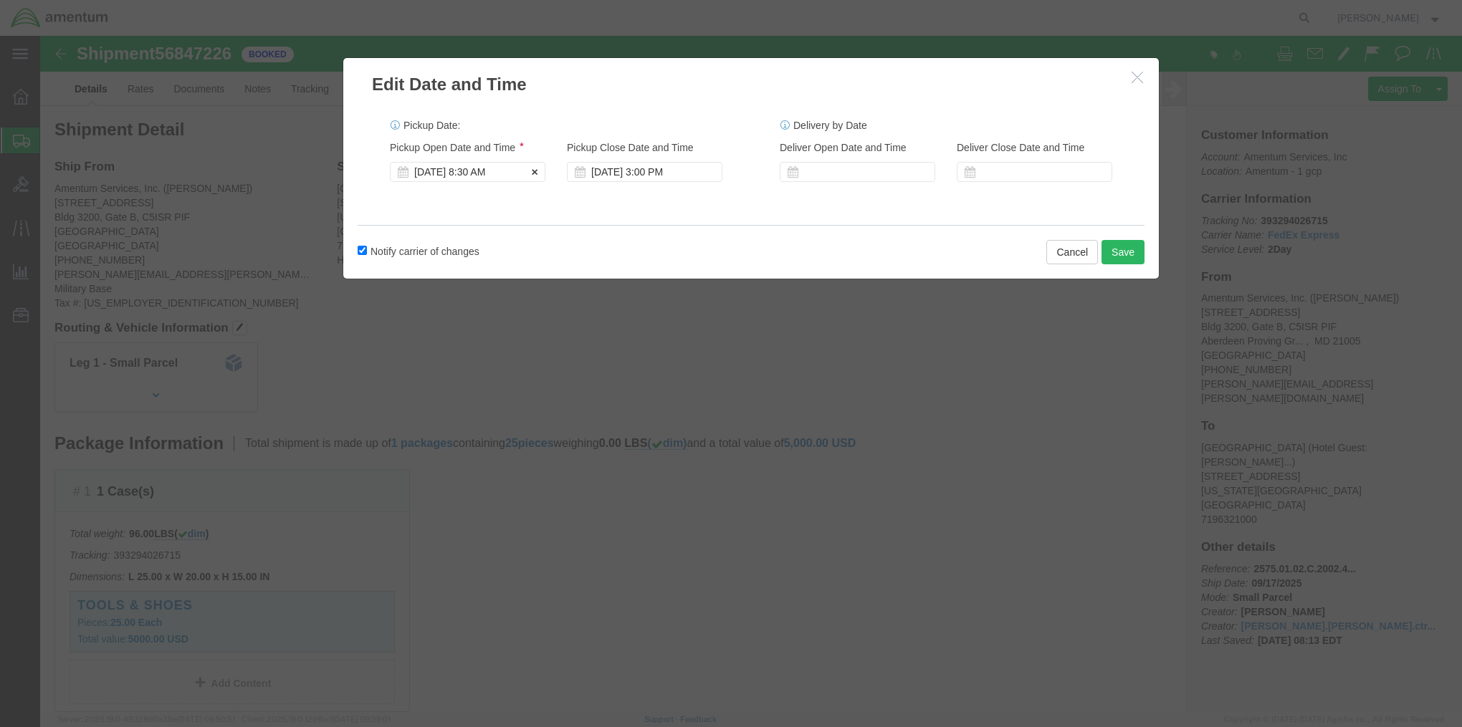
click div "[DATE] 8:30 AM"
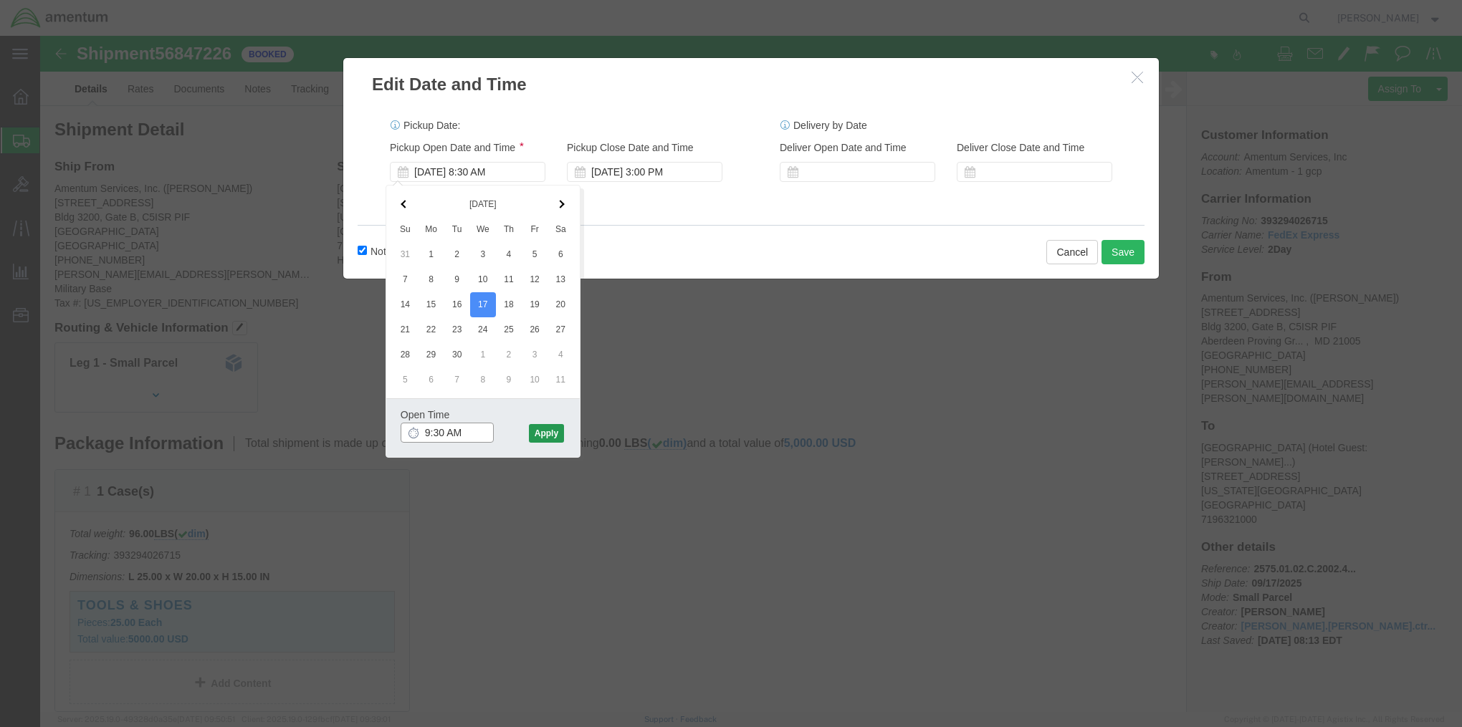
type input "9:30 AM"
click button "Apply"
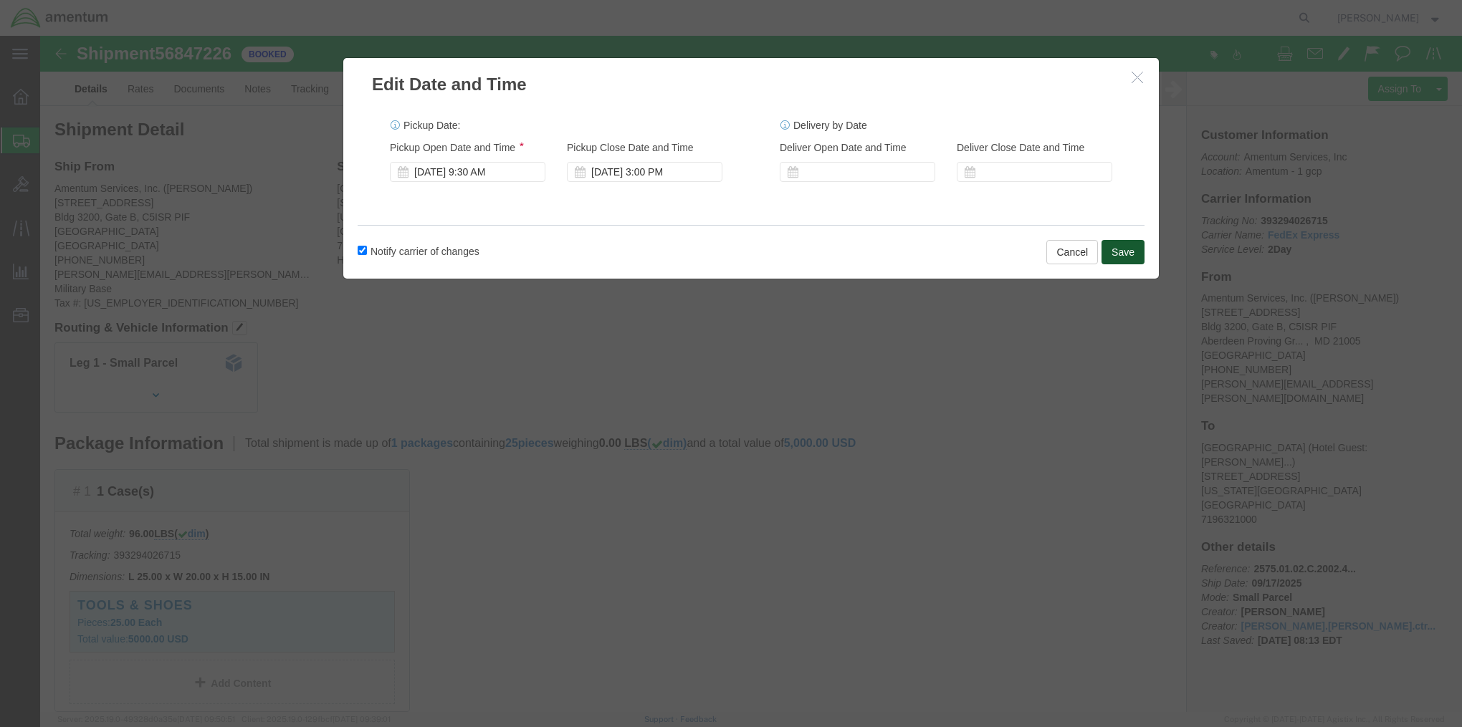
click button "Save"
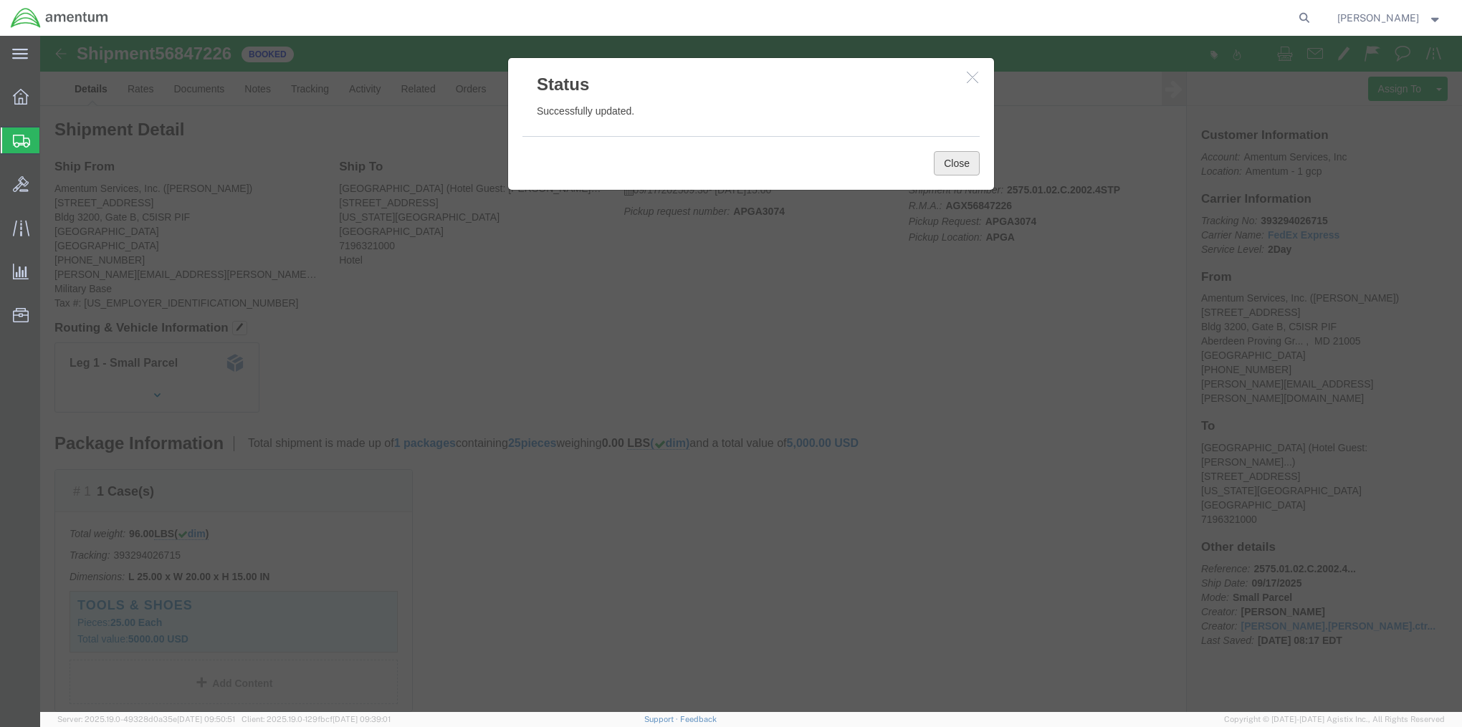
click button "Close"
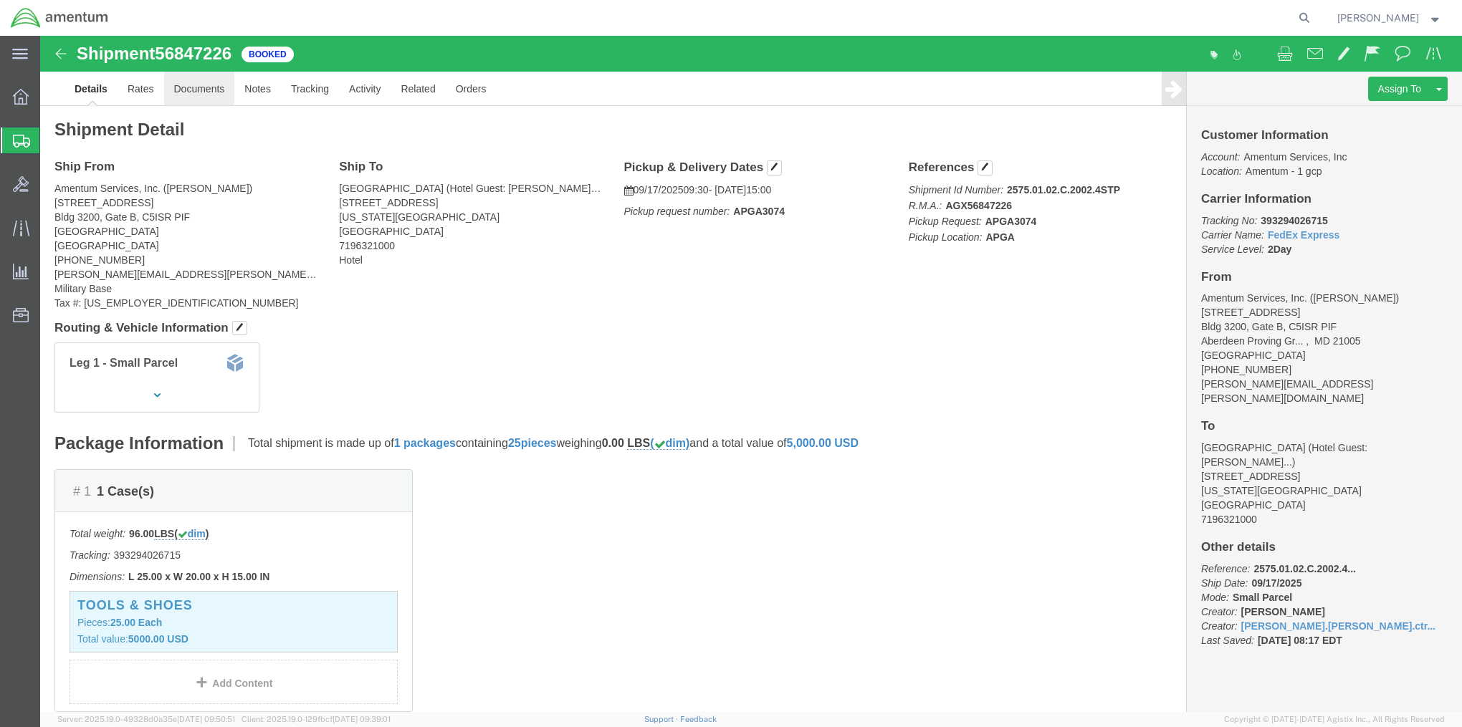
click link "Documents"
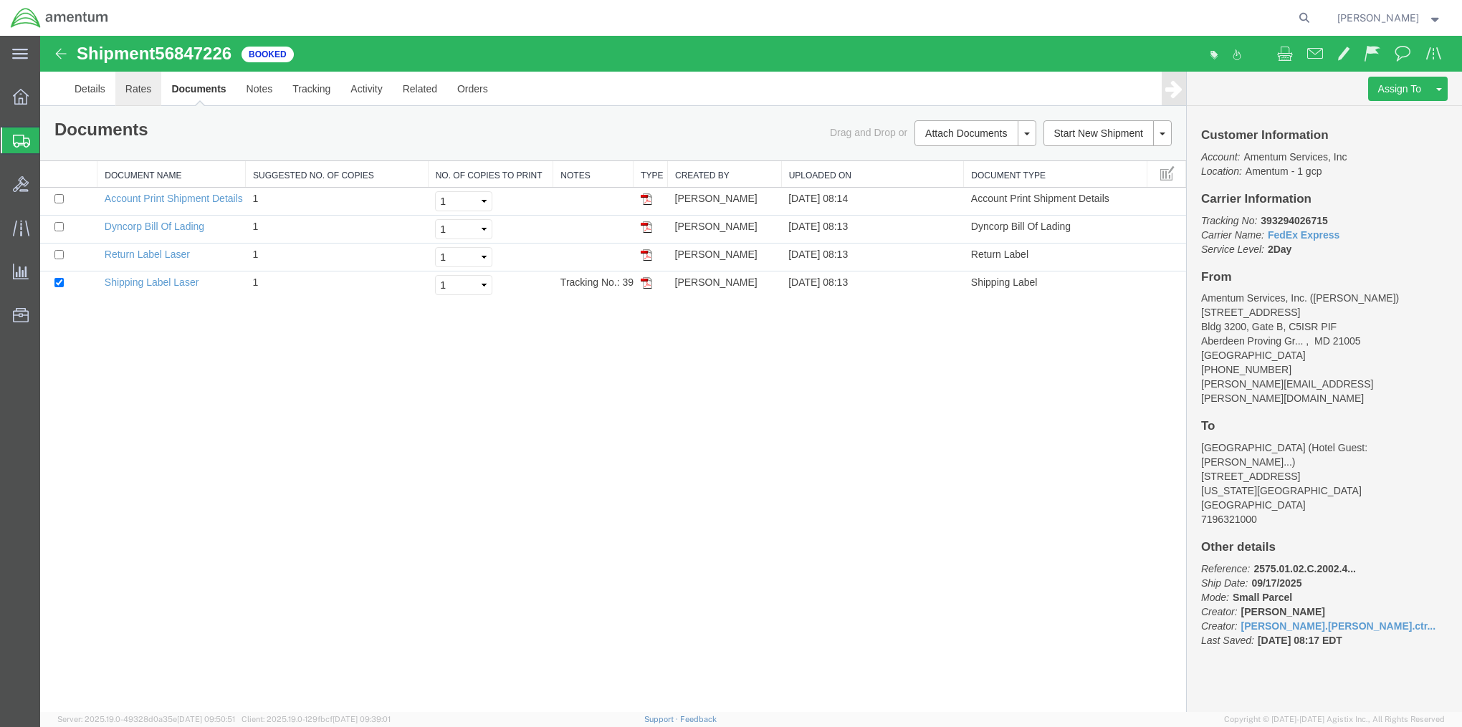
click at [145, 93] on link "Rates" at bounding box center [138, 89] width 47 height 34
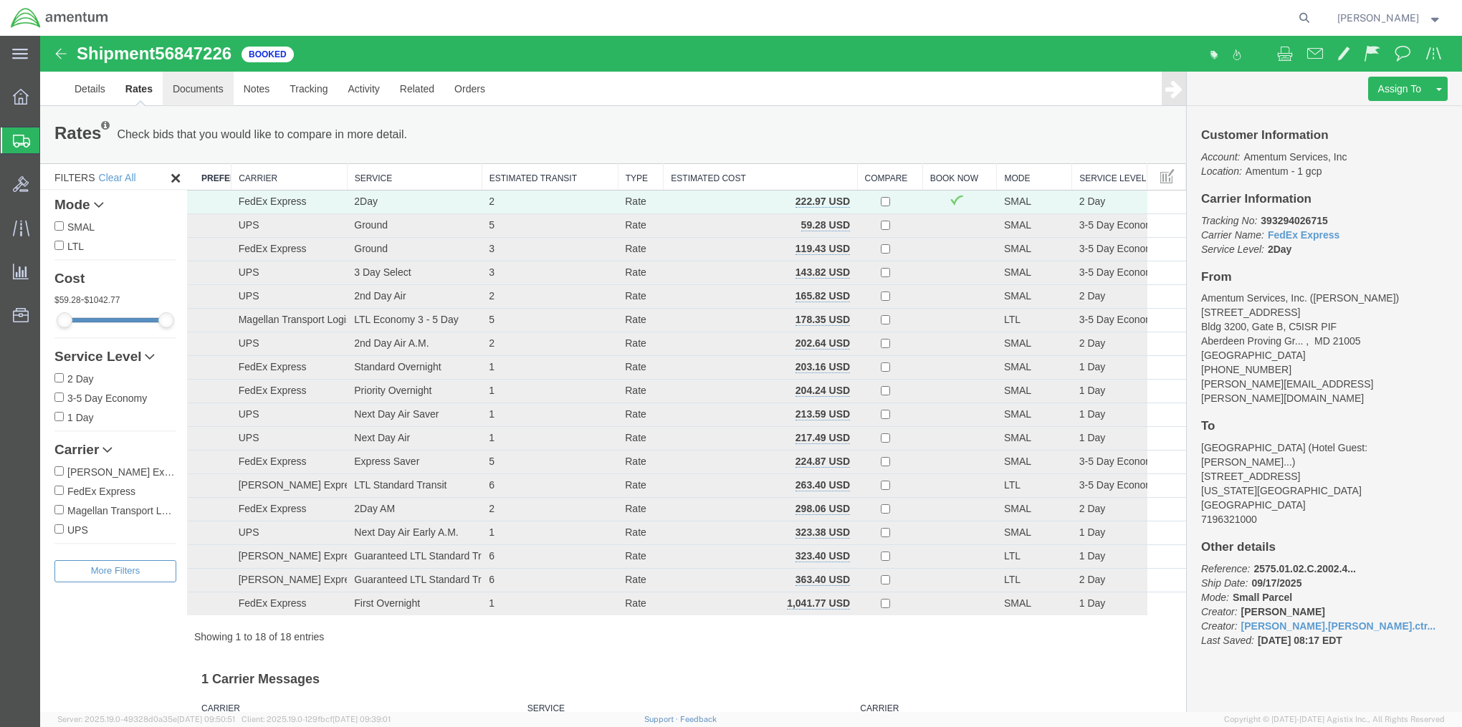
click at [191, 92] on link "Documents" at bounding box center [198, 89] width 71 height 34
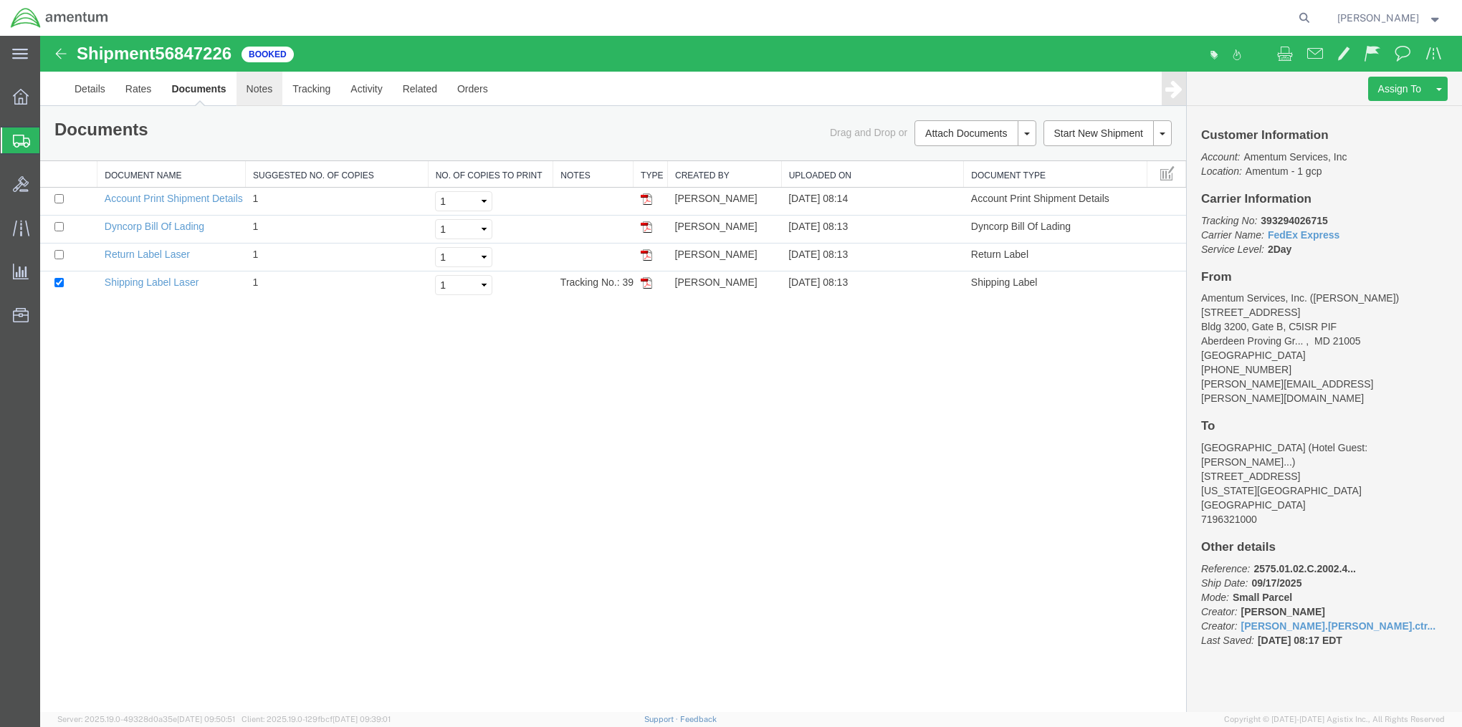
click at [262, 92] on link "Notes" at bounding box center [259, 89] width 47 height 34
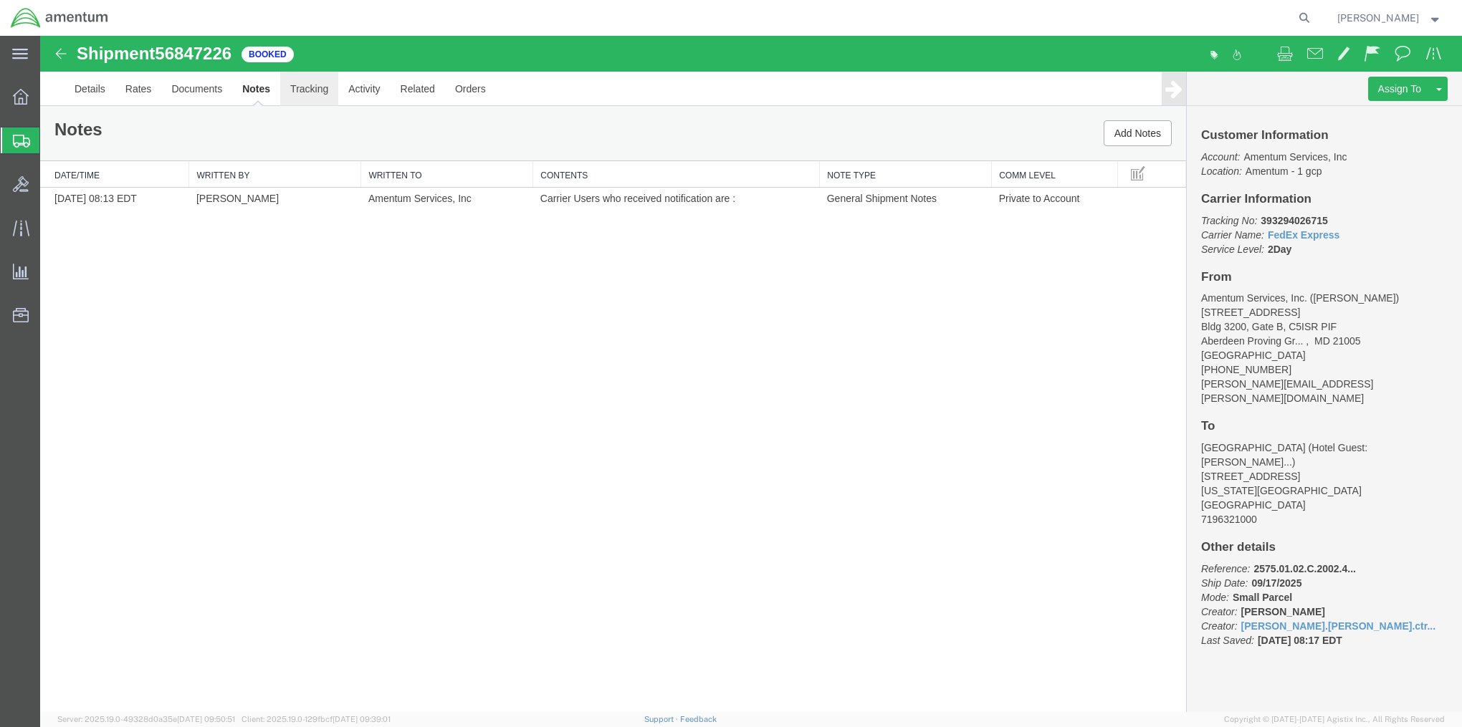
click at [302, 95] on link "Tracking" at bounding box center [309, 89] width 58 height 34
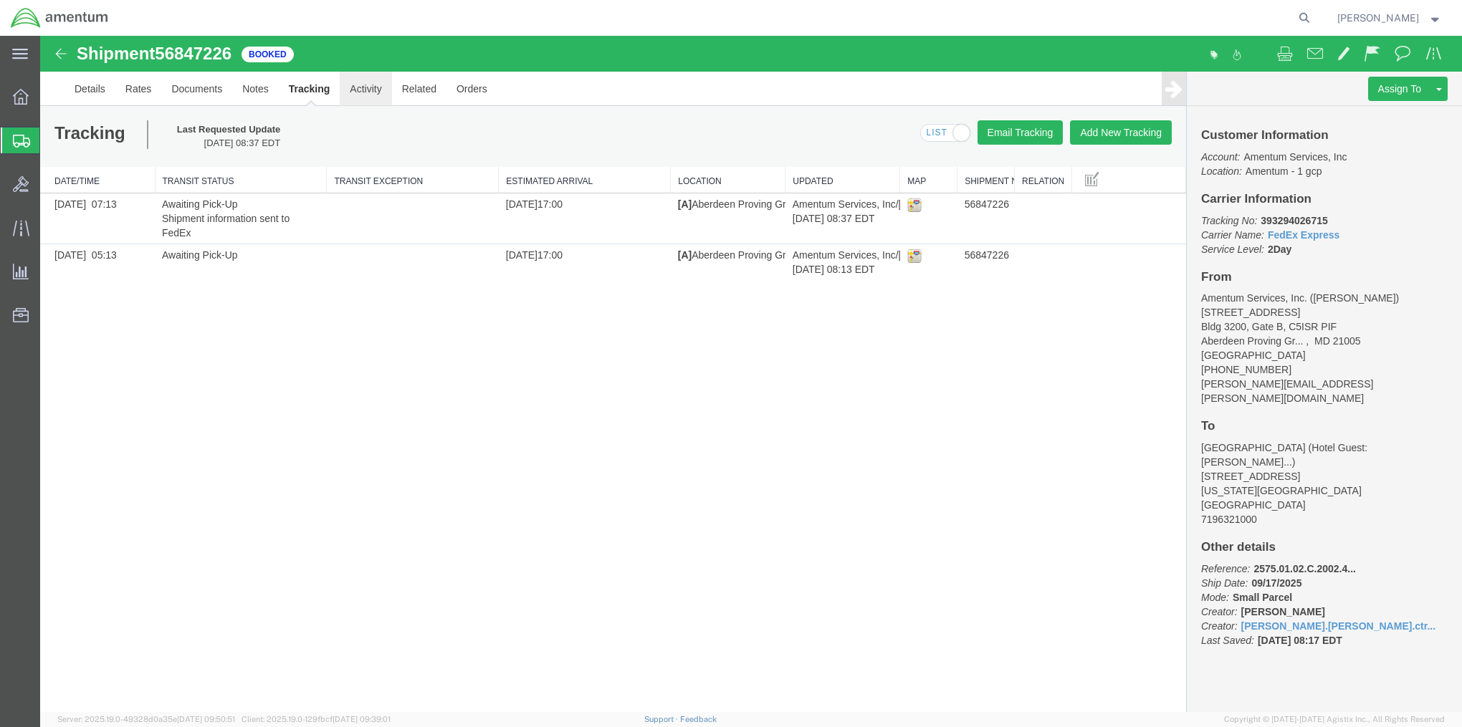
click at [355, 97] on link "Activity" at bounding box center [366, 89] width 52 height 34
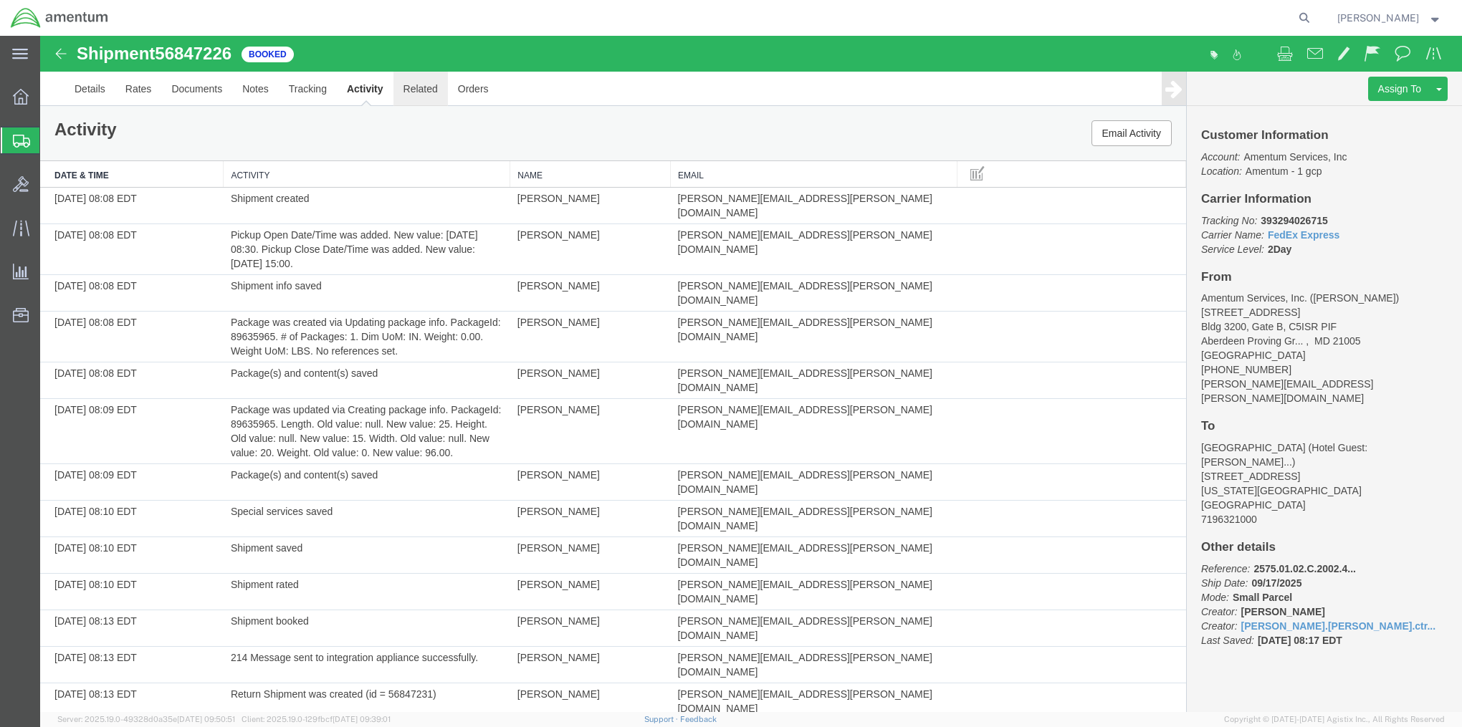
click at [408, 99] on link "Related" at bounding box center [420, 89] width 54 height 34
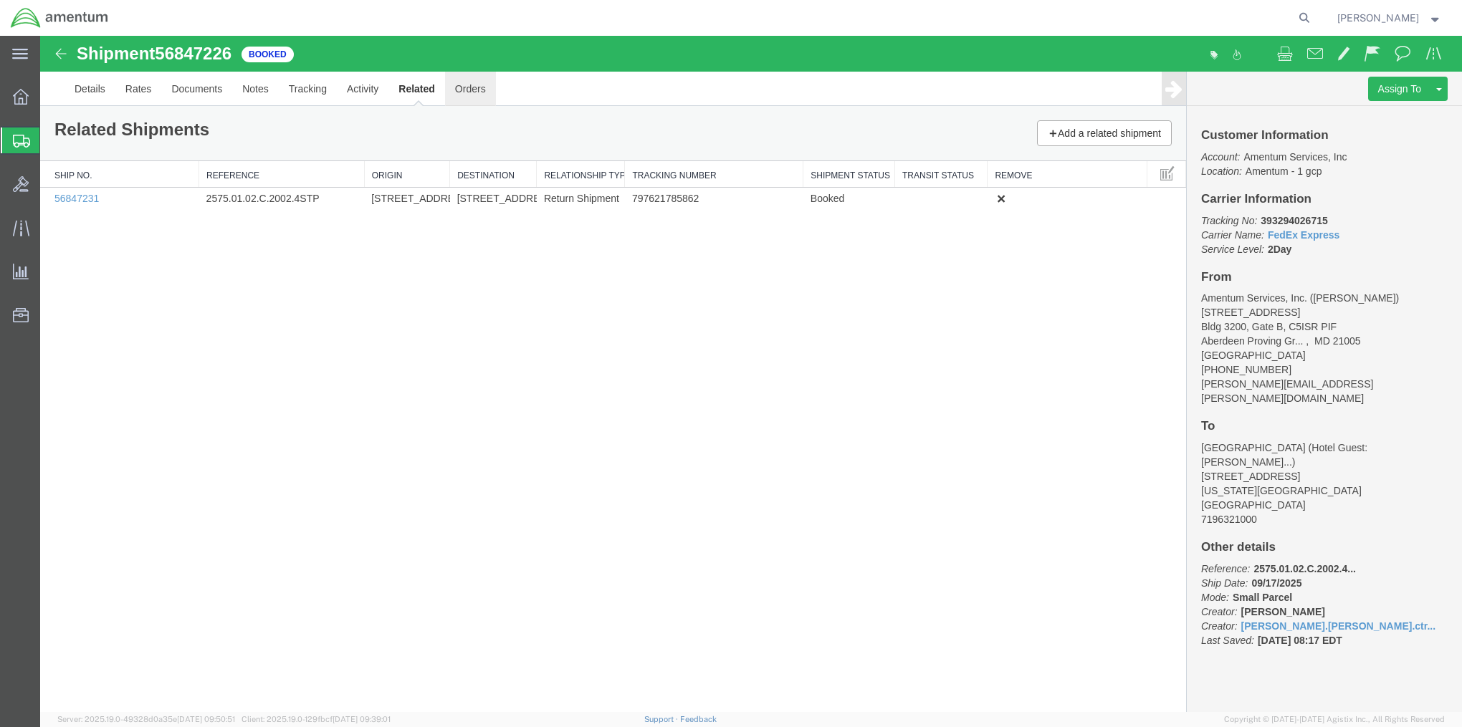
click at [469, 100] on link "Orders" at bounding box center [470, 89] width 51 height 34
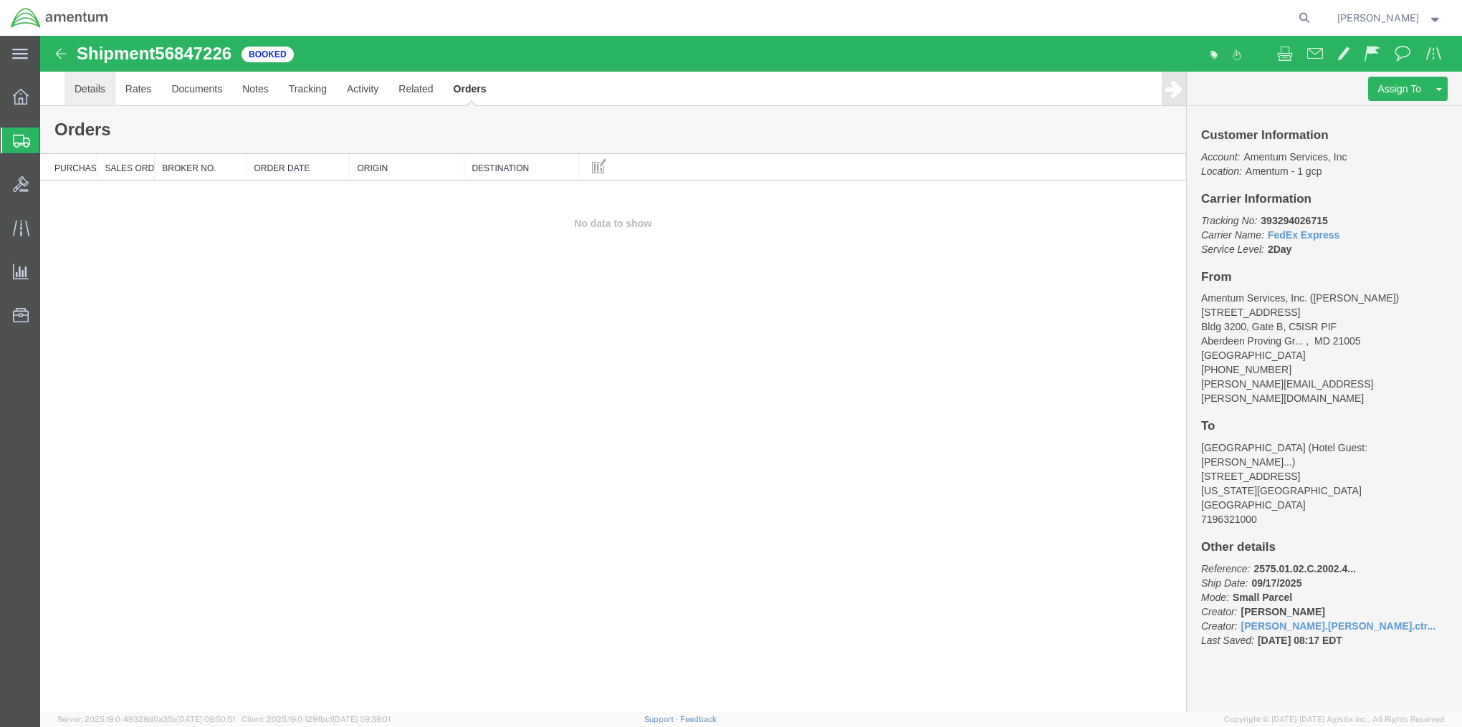
click at [95, 93] on link "Details" at bounding box center [89, 89] width 51 height 34
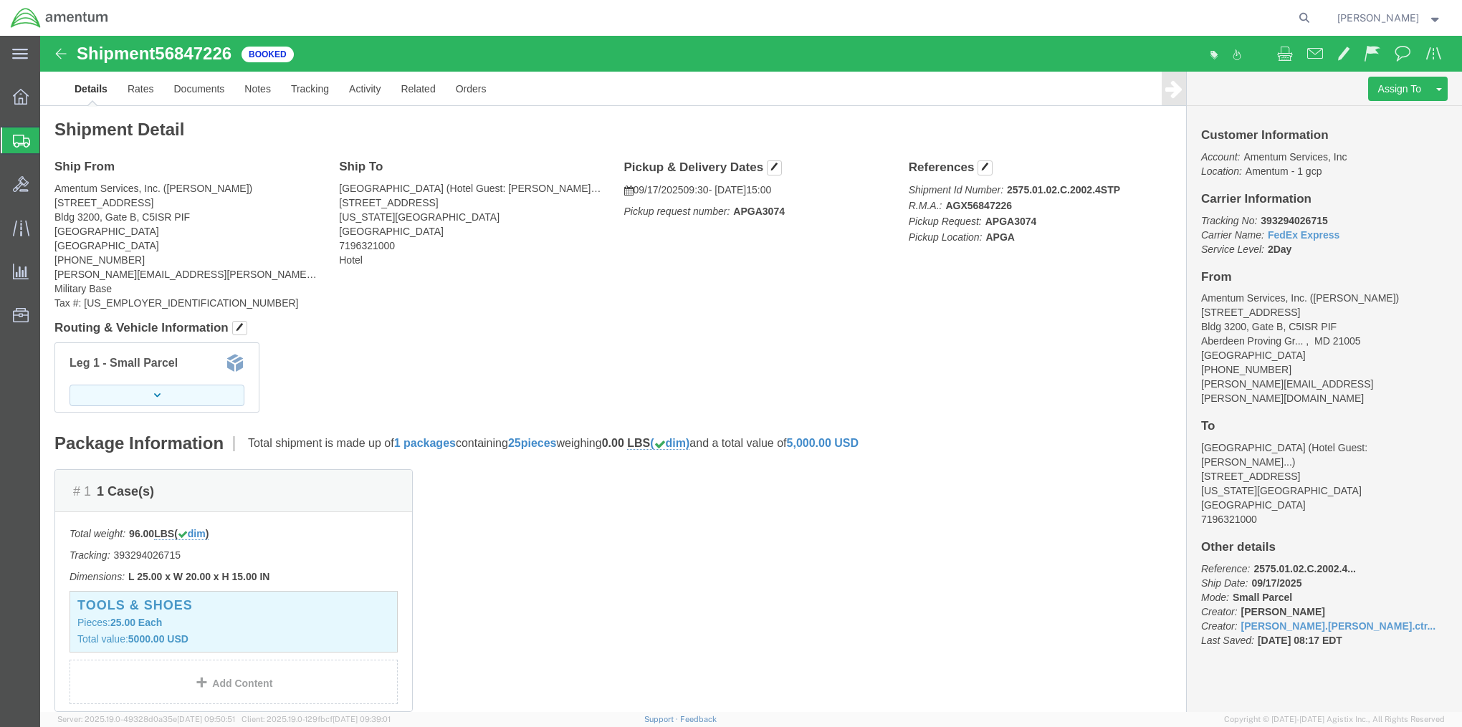
click icon "button"
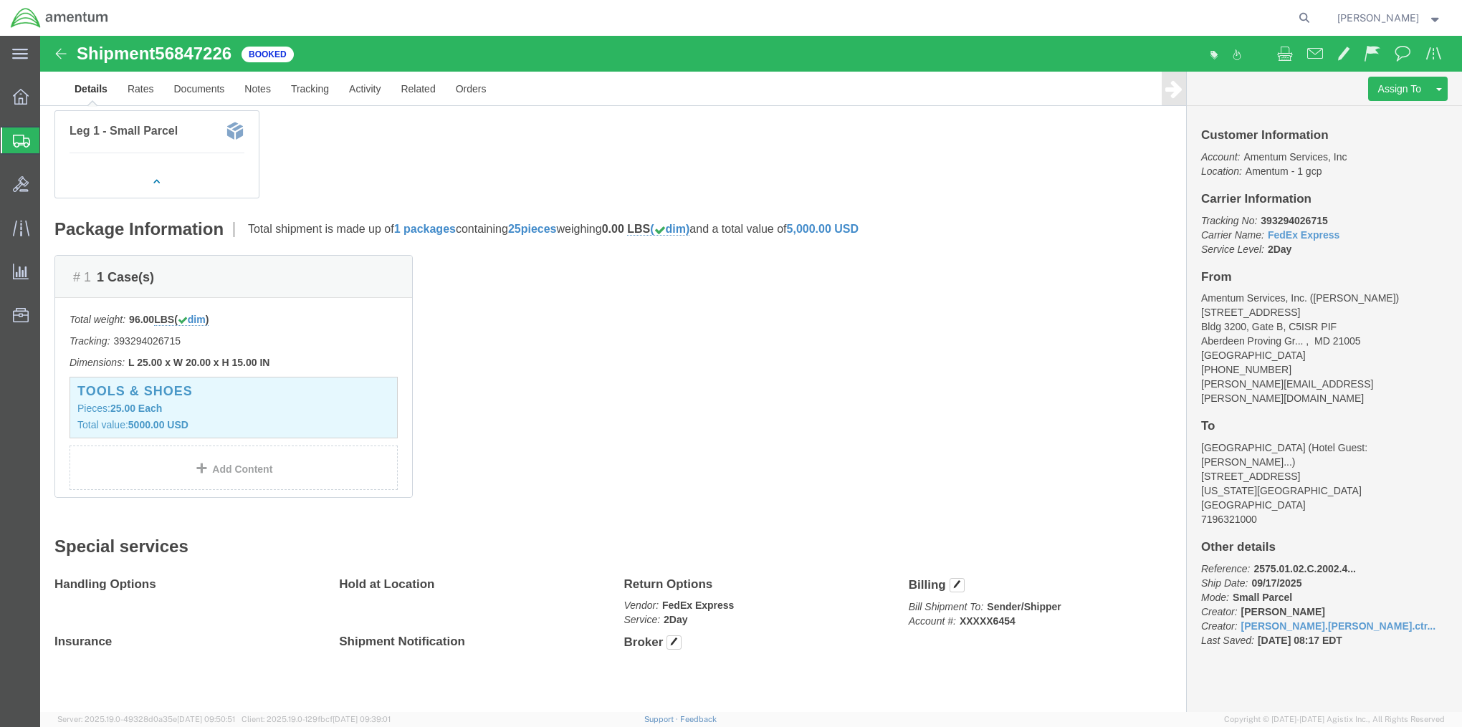
scroll to position [240, 0]
